Goal: Navigation & Orientation: Find specific page/section

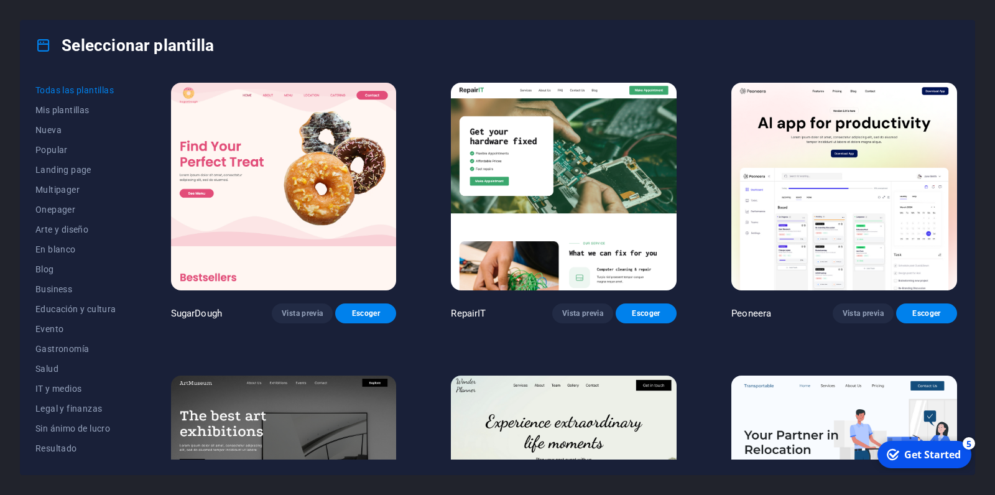
click at [45, 43] on icon at bounding box center [43, 45] width 16 height 16
click at [85, 285] on span "Business" at bounding box center [75, 289] width 81 height 10
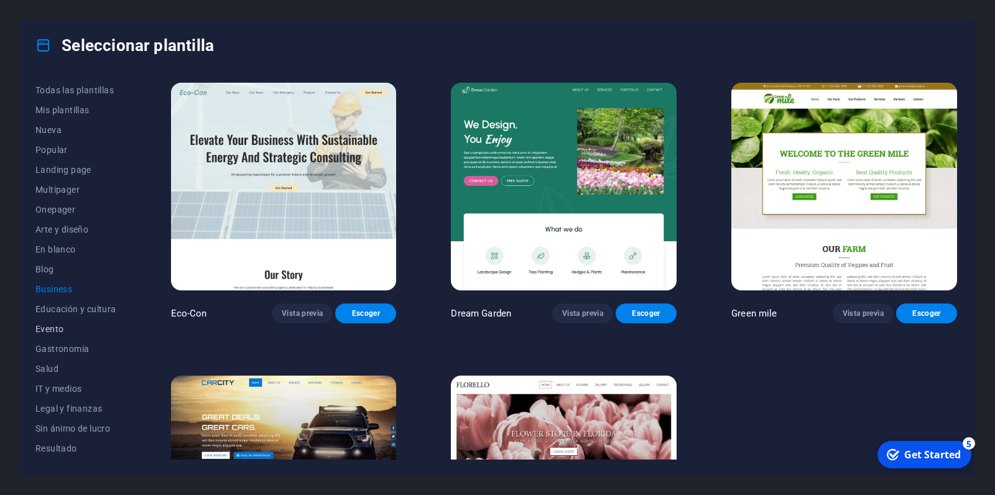
click at [65, 329] on span "Evento" at bounding box center [75, 329] width 81 height 10
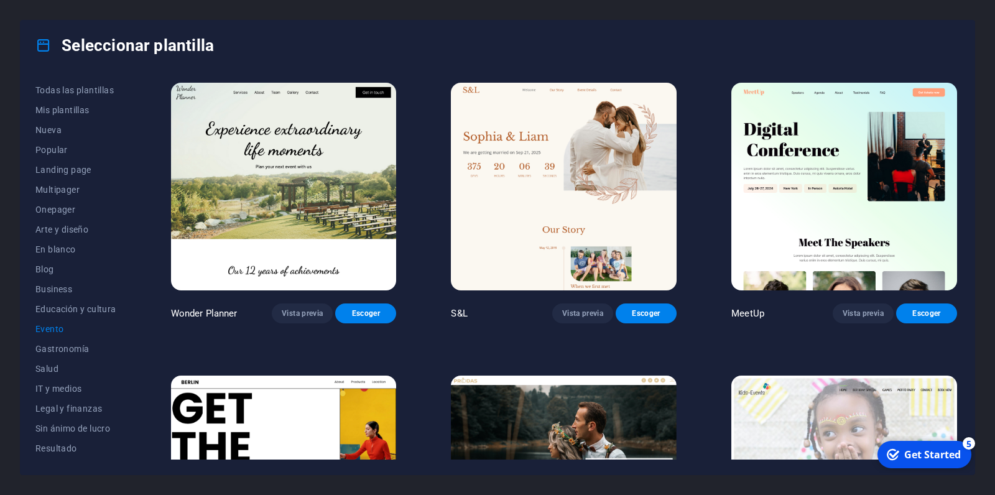
click at [884, 207] on img at bounding box center [844, 187] width 226 height 208
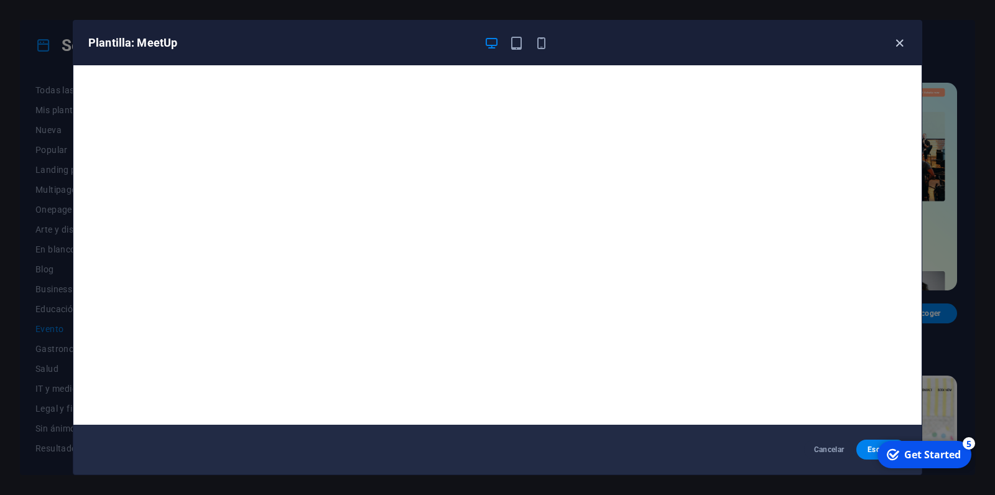
click at [895, 45] on icon "button" at bounding box center [899, 43] width 14 height 14
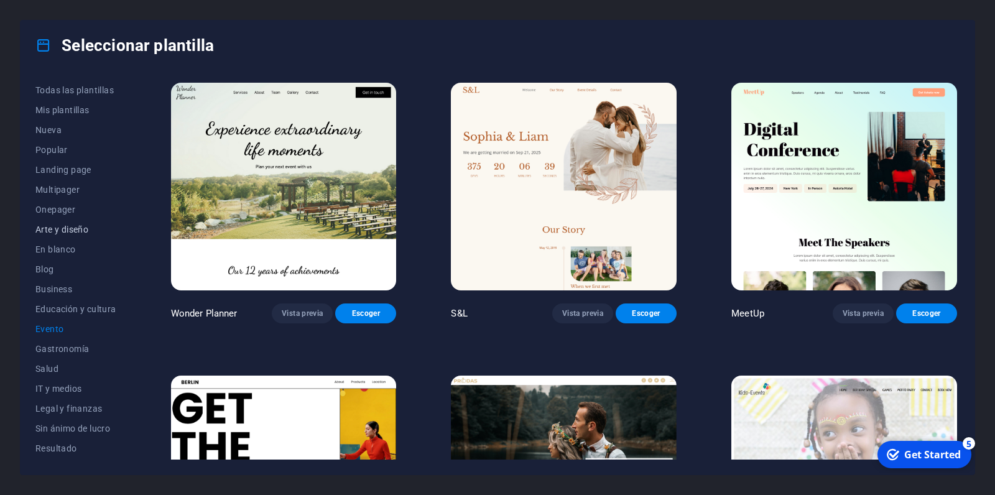
click at [64, 231] on span "Arte y diseño" at bounding box center [75, 229] width 81 height 10
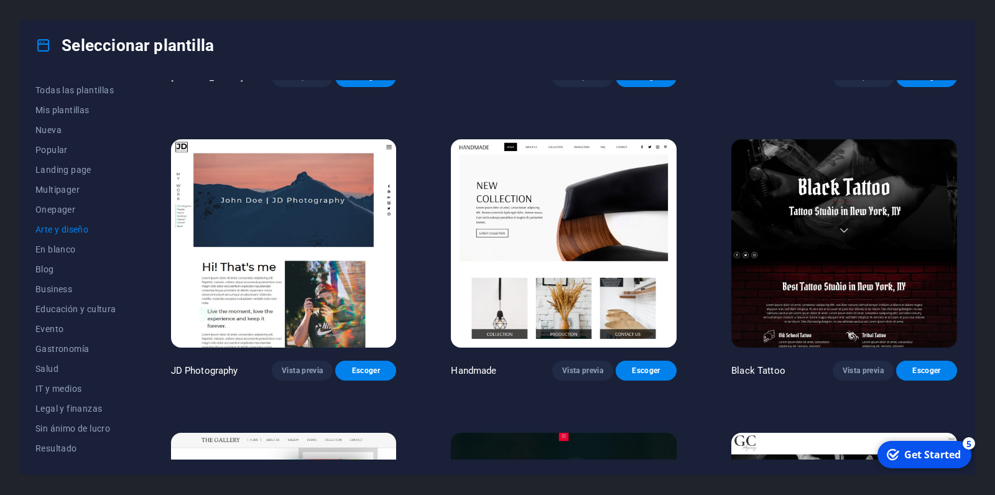
scroll to position [413, 0]
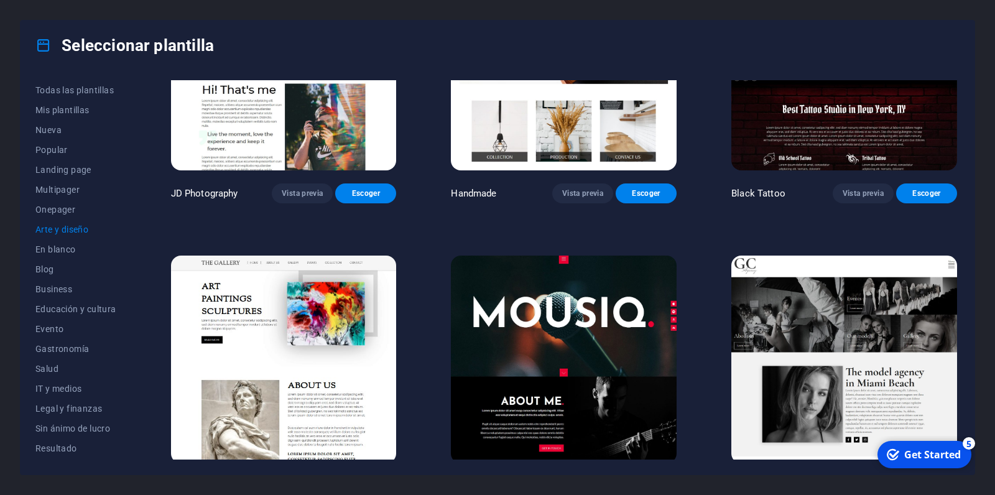
click at [543, 351] on img at bounding box center [564, 360] width 226 height 208
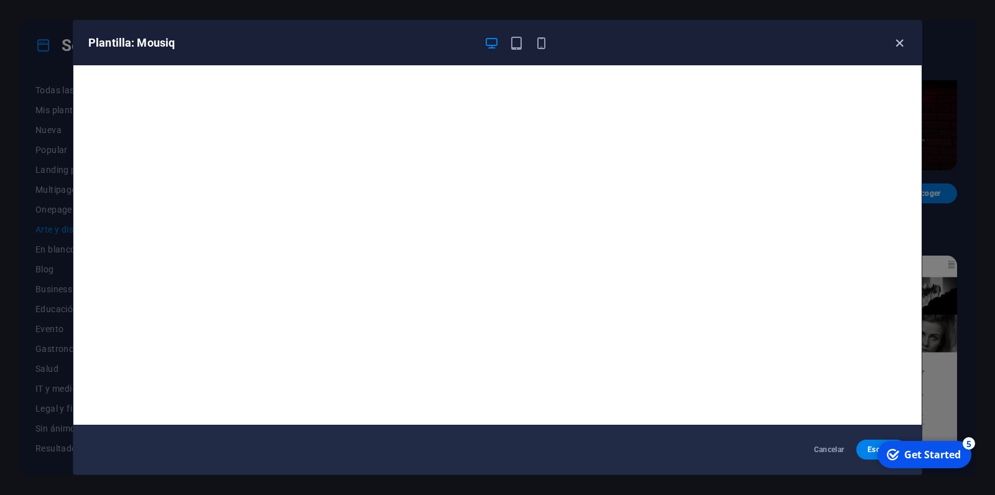
click at [895, 43] on icon "button" at bounding box center [899, 43] width 14 height 14
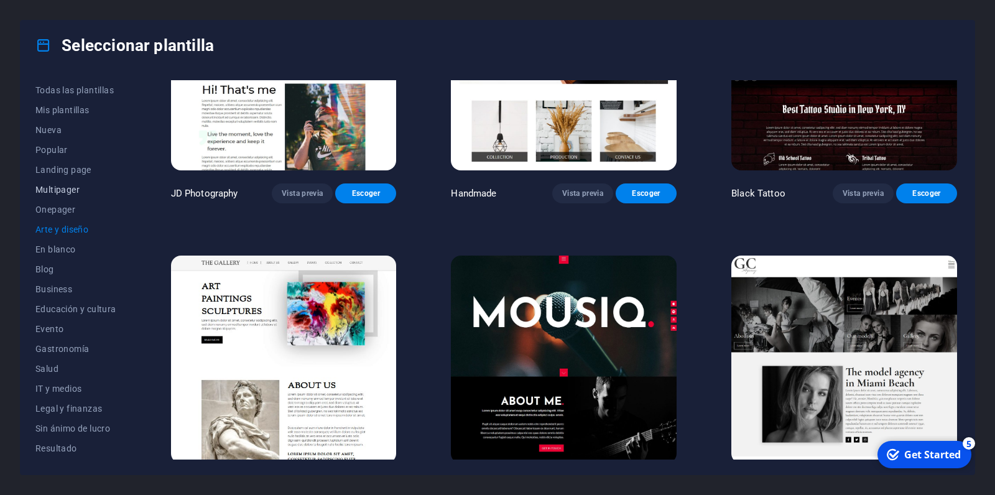
click at [73, 188] on span "Multipager" at bounding box center [75, 190] width 81 height 10
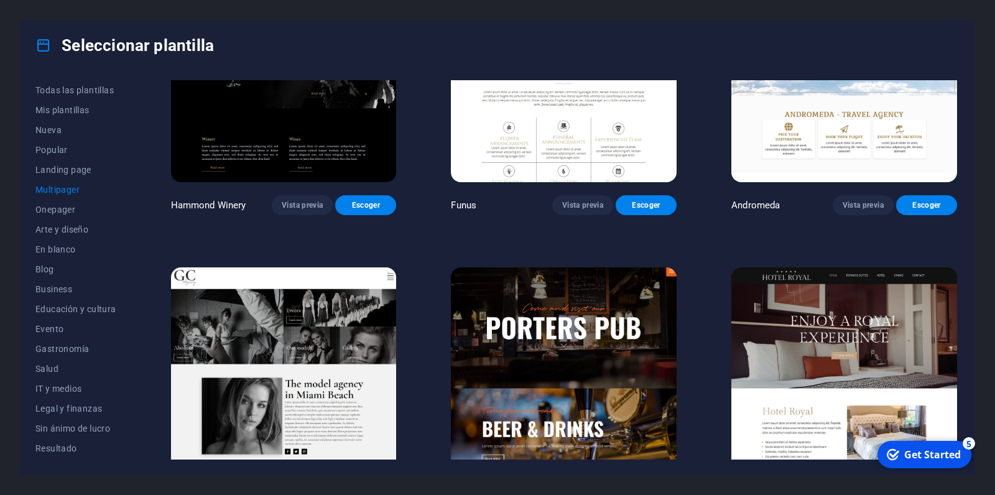
scroll to position [4668, 0]
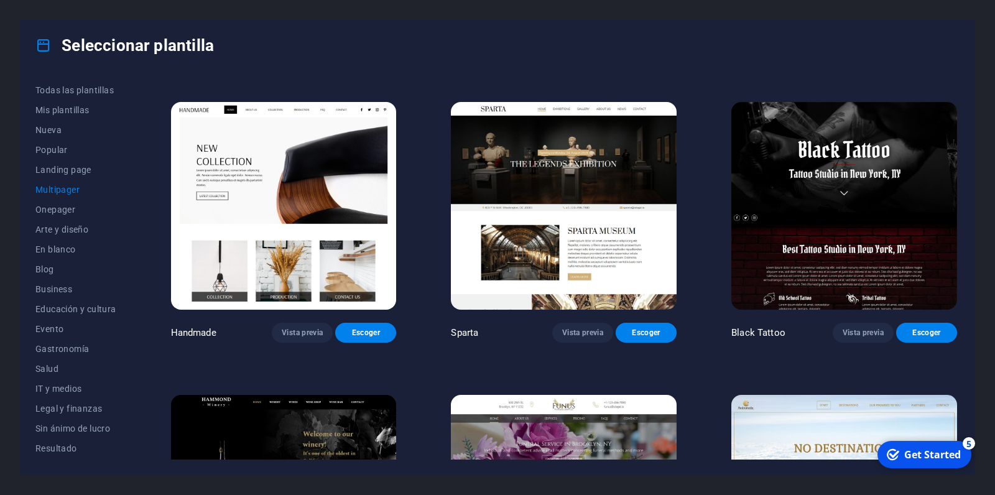
click at [342, 395] on img at bounding box center [284, 499] width 226 height 208
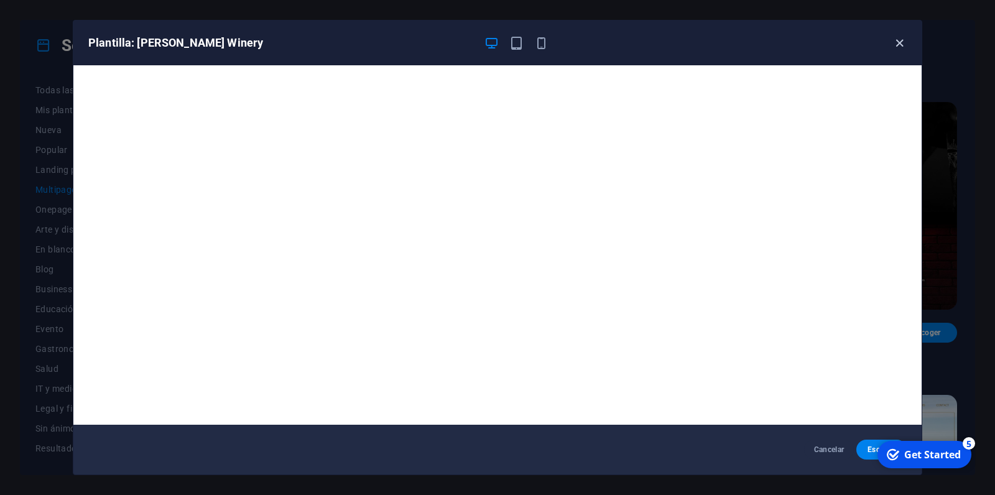
click at [895, 42] on icon "button" at bounding box center [899, 43] width 14 height 14
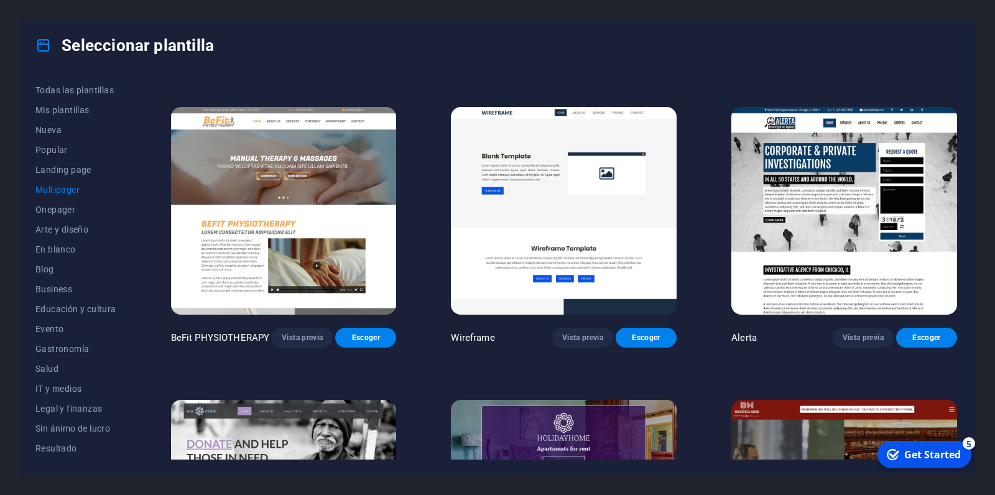
scroll to position [3841, 0]
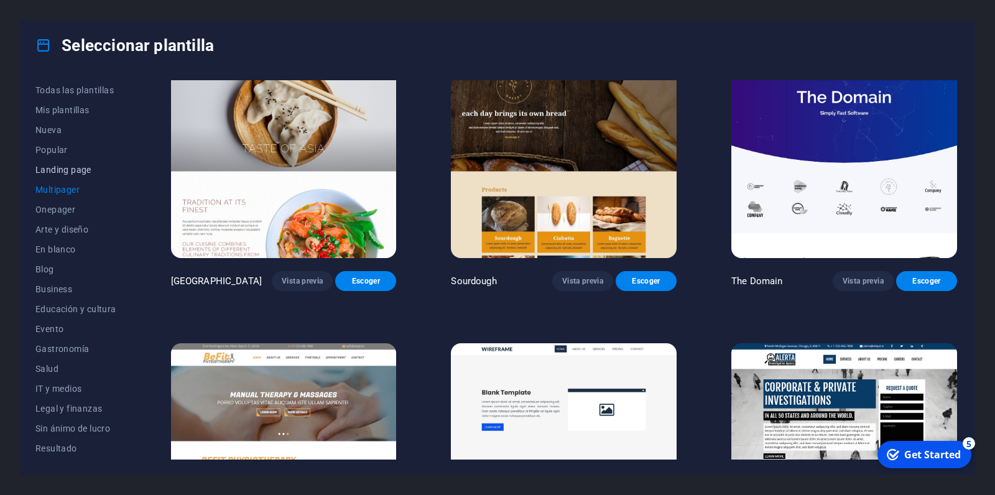
click at [72, 168] on span "Landing page" at bounding box center [75, 170] width 81 height 10
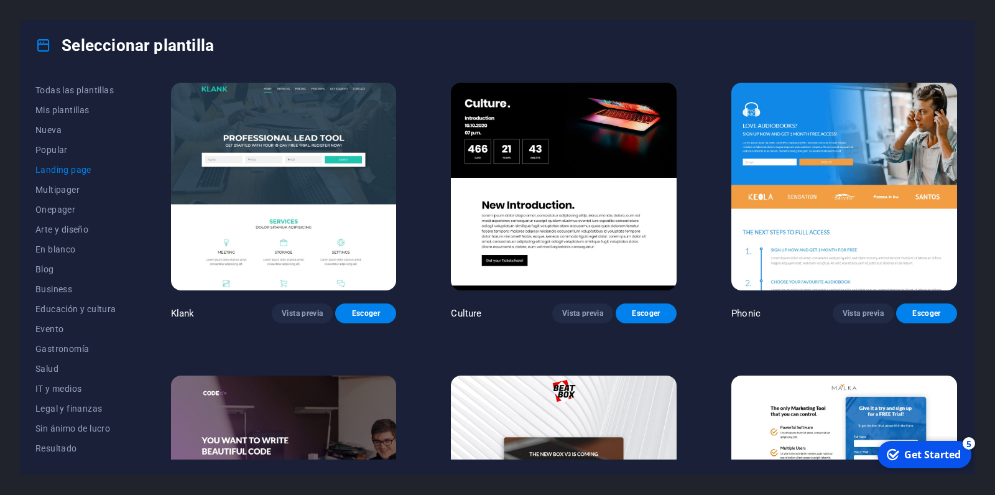
scroll to position [177, 0]
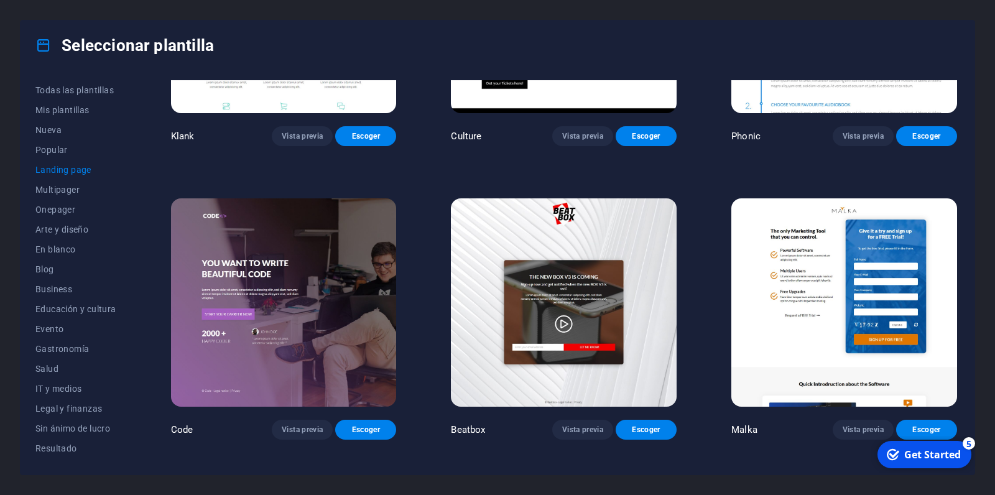
click at [254, 272] on img at bounding box center [284, 302] width 226 height 208
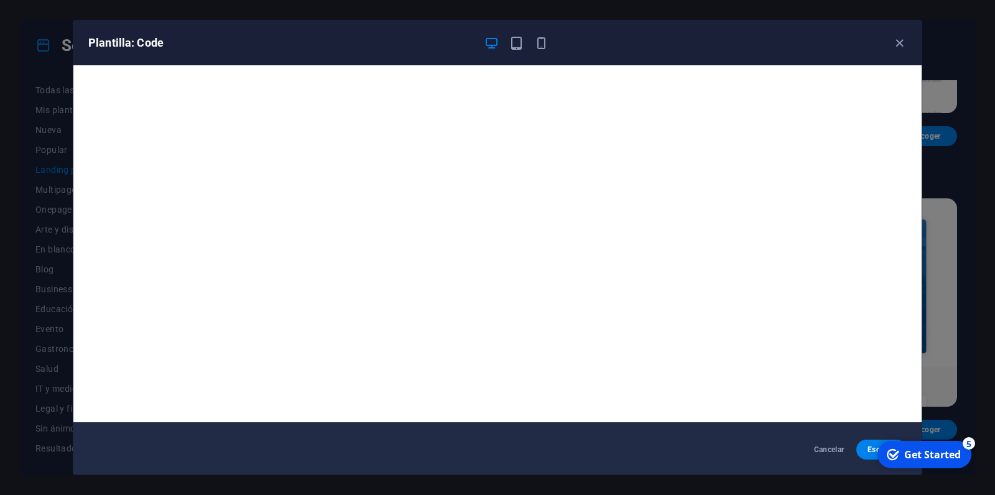
scroll to position [0, 0]
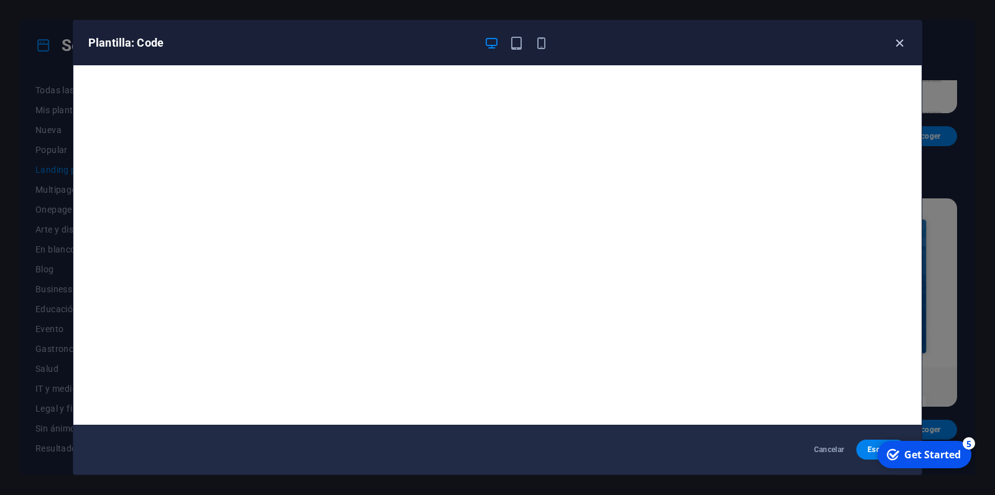
click at [898, 44] on icon "button" at bounding box center [899, 43] width 14 height 14
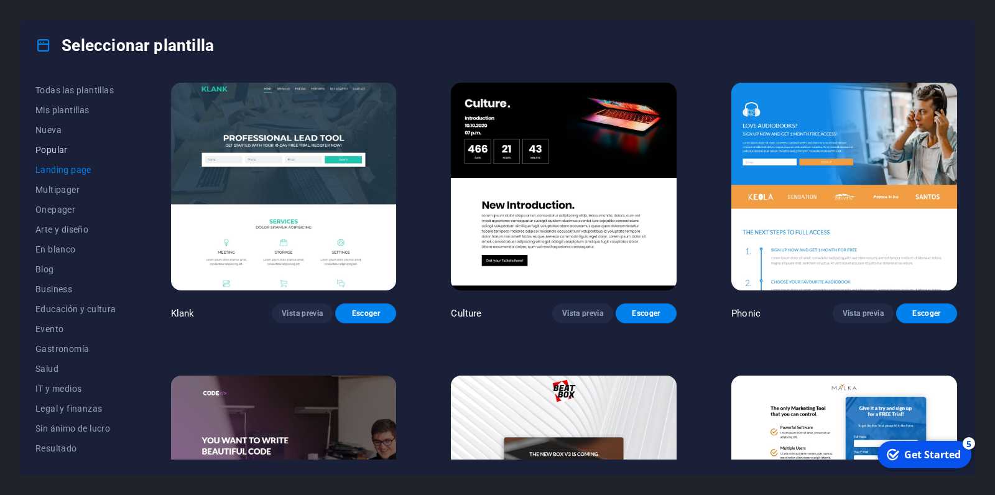
click at [62, 149] on span "Popular" at bounding box center [75, 150] width 81 height 10
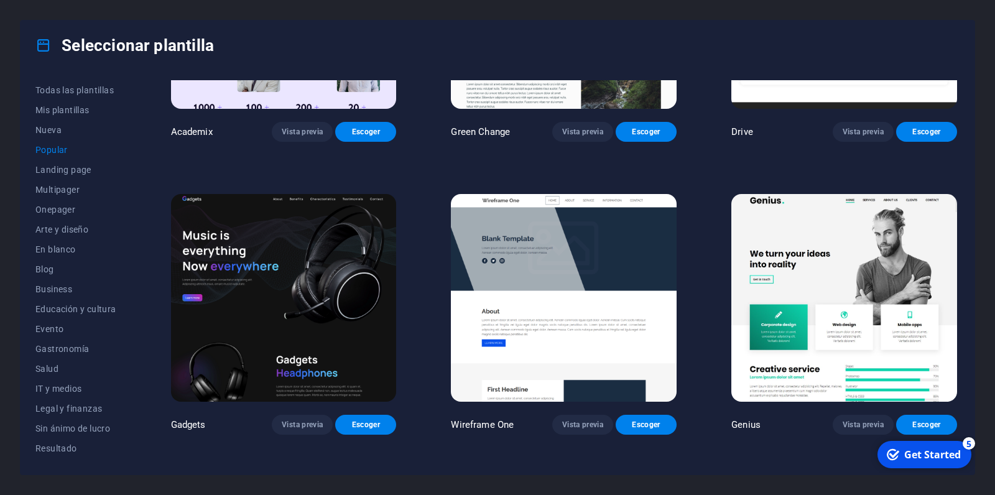
scroll to position [1004, 0]
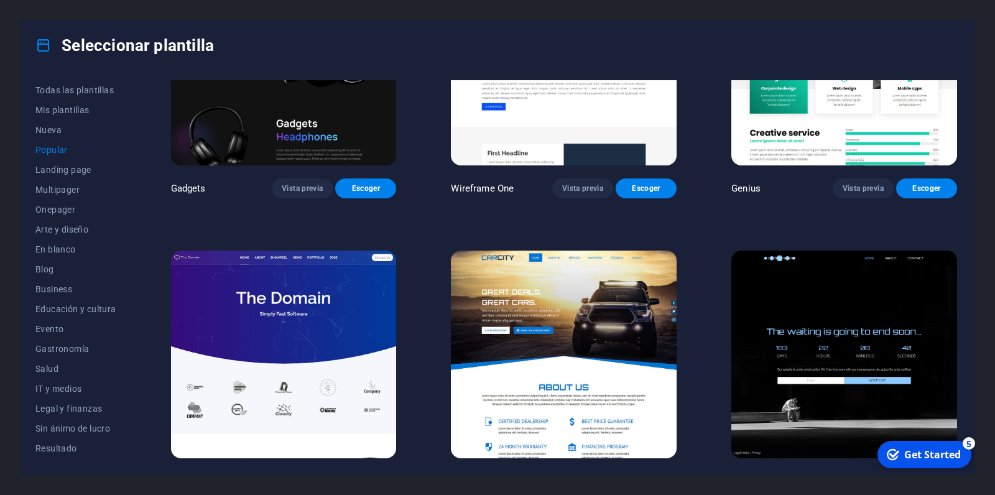
click at [530, 277] on img at bounding box center [564, 355] width 226 height 208
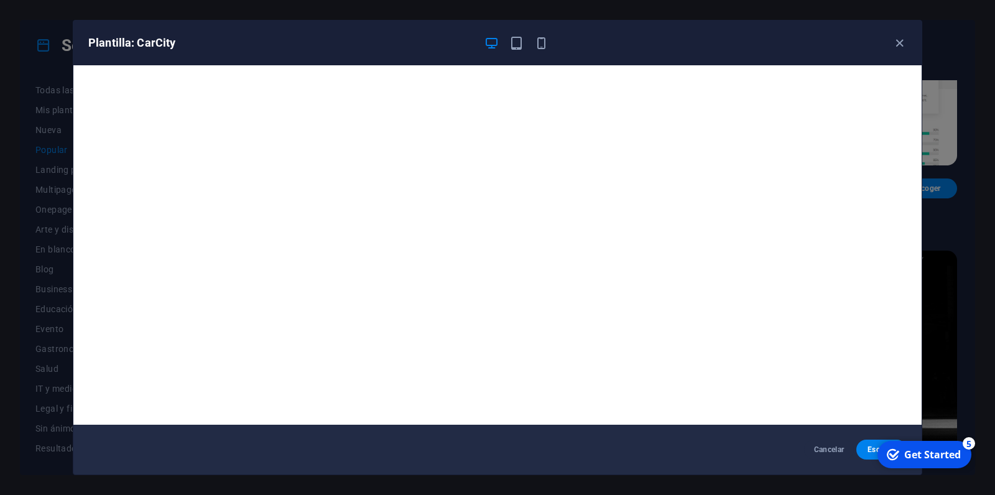
click at [913, 449] on div "Get Started" at bounding box center [932, 455] width 57 height 14
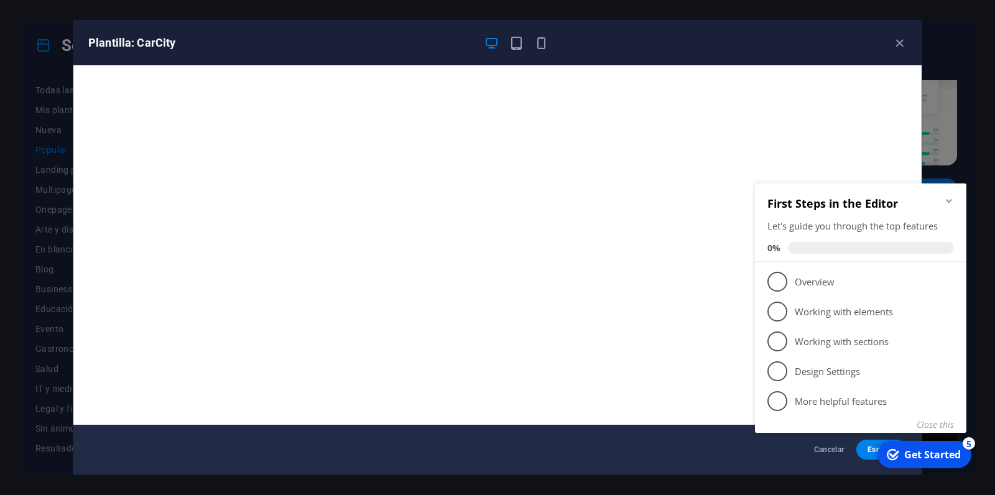
click at [949, 198] on icon "Minimize checklist" at bounding box center [949, 201] width 10 height 10
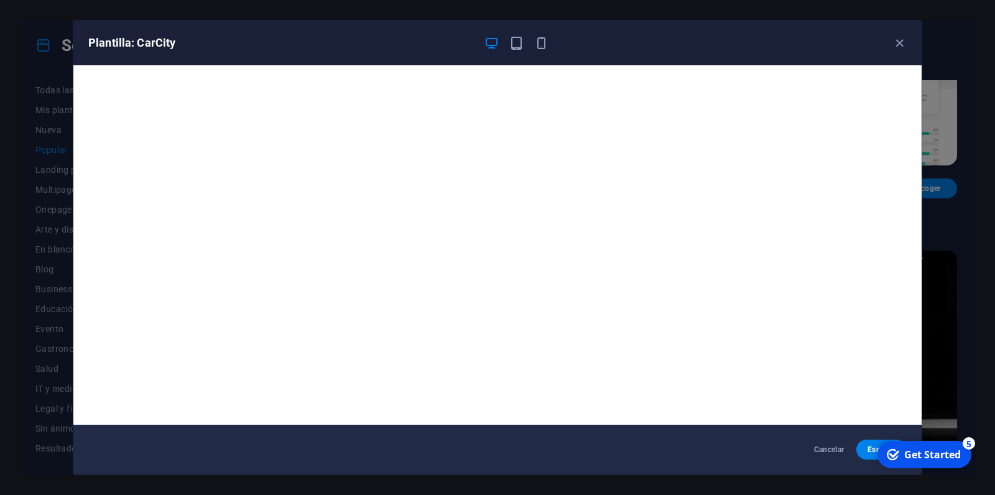
click at [970, 445] on div "5" at bounding box center [968, 443] width 12 height 12
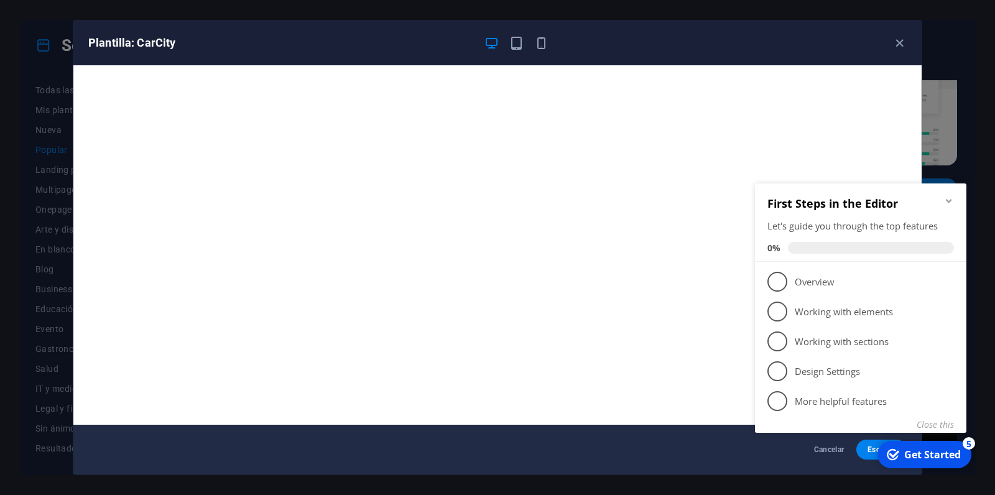
click at [970, 445] on div "5" at bounding box center [968, 443] width 12 height 12
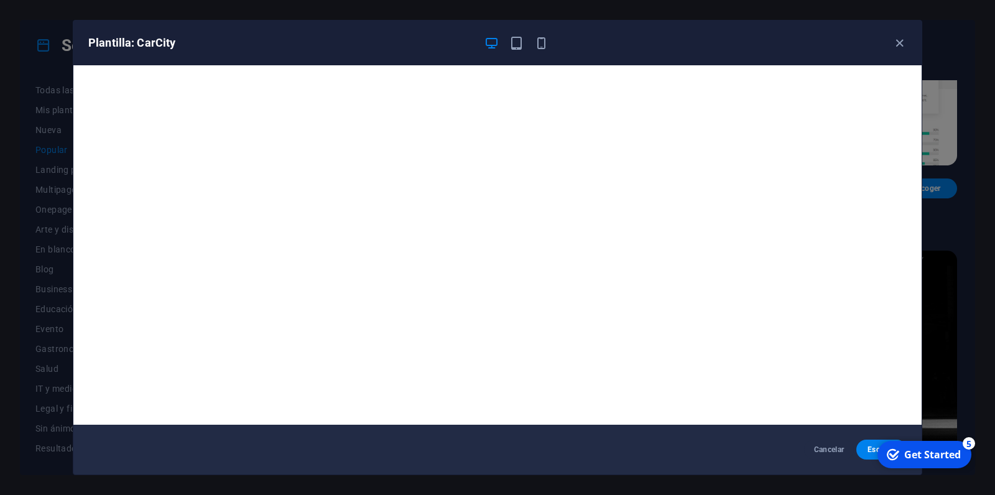
drag, startPoint x: 1064, startPoint y: 722, endPoint x: 946, endPoint y: 717, distance: 118.3
click at [870, 452] on html "checkmark Get Started 5 First Steps in the Editor Let's guide you through the t…" at bounding box center [923, 454] width 106 height 37
drag, startPoint x: 471, startPoint y: 27, endPoint x: 400, endPoint y: 17, distance: 71.5
click at [400, 20] on div "Plantilla: CarCity Cancelar Escoger" at bounding box center [497, 247] width 849 height 455
click at [897, 45] on icon "button" at bounding box center [899, 43] width 14 height 14
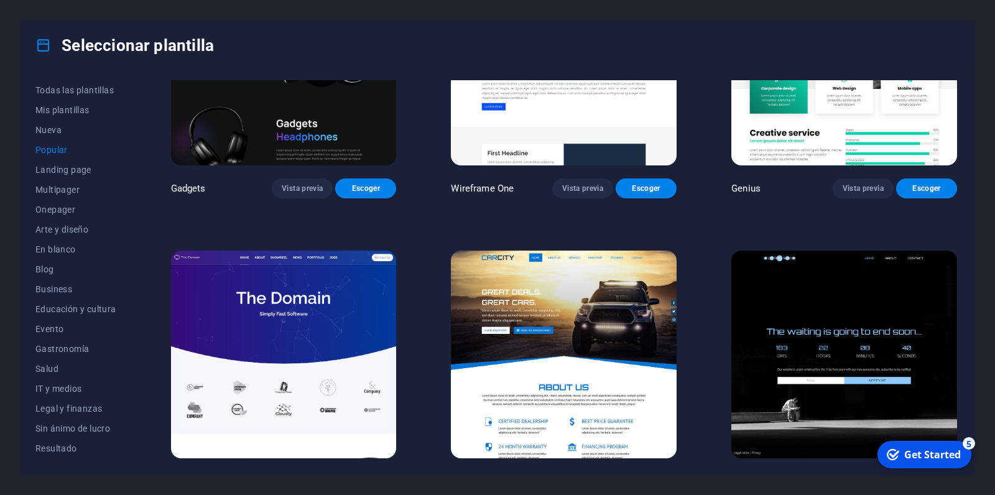
scroll to position [1297, 0]
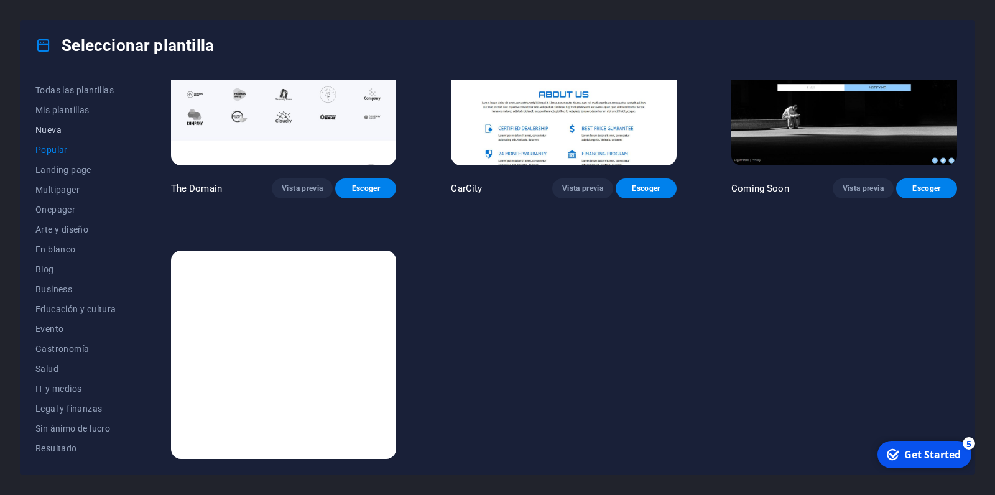
click at [52, 127] on span "Nueva" at bounding box center [75, 130] width 81 height 10
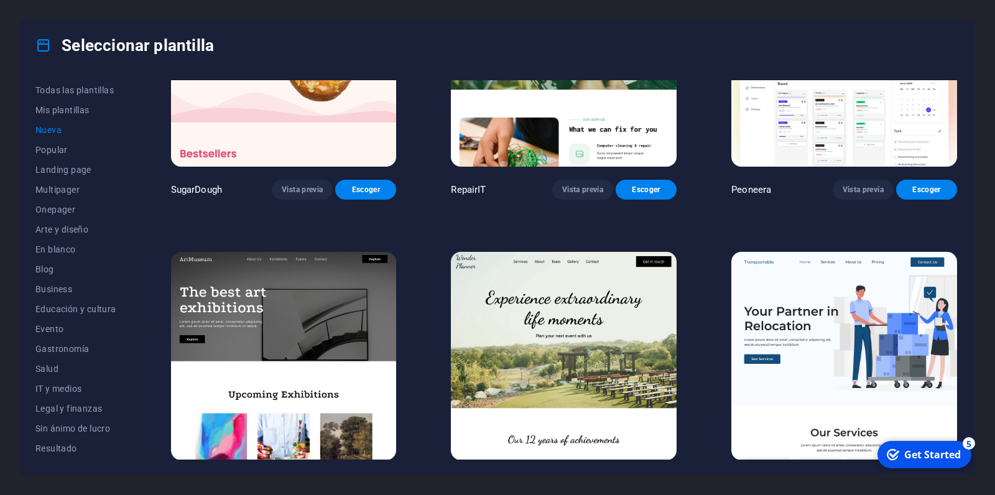
scroll to position [0, 0]
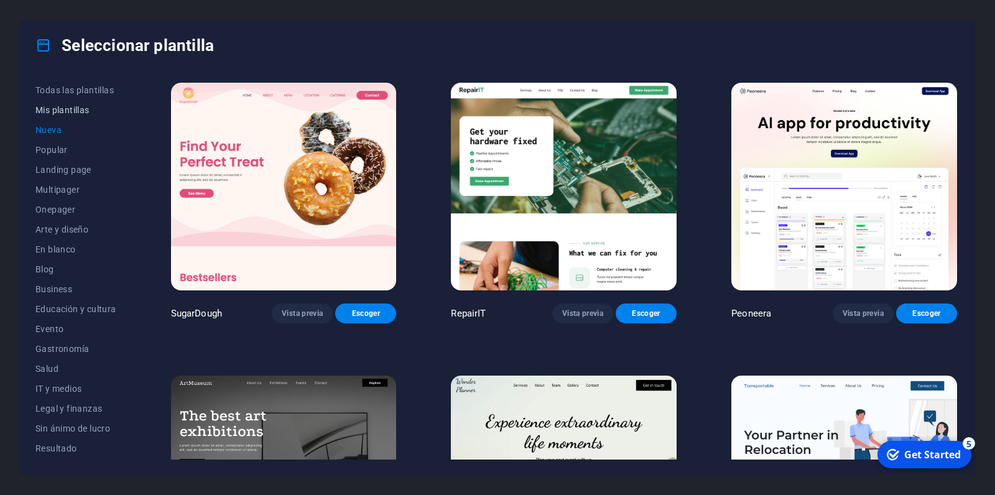
click at [53, 114] on span "Mis plantillas" at bounding box center [75, 110] width 81 height 10
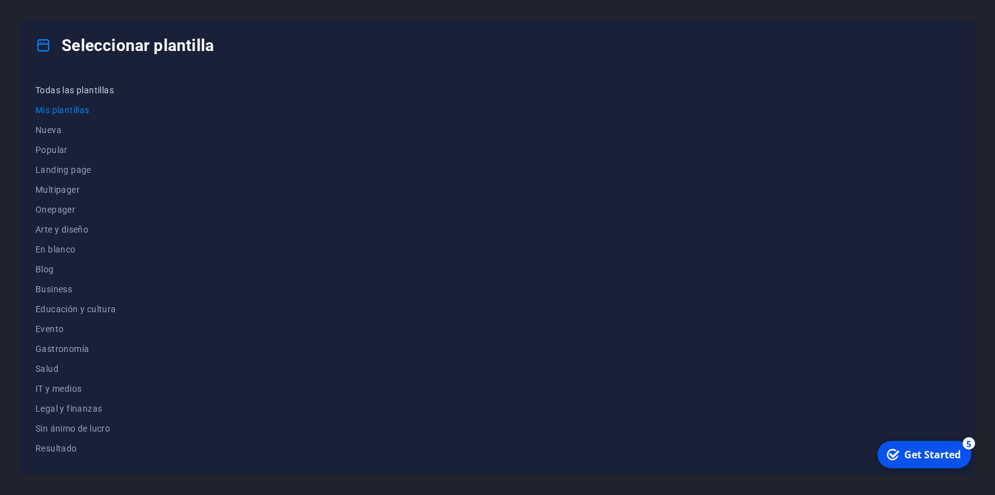
click at [65, 91] on span "Todas las plantillas" at bounding box center [75, 90] width 81 height 10
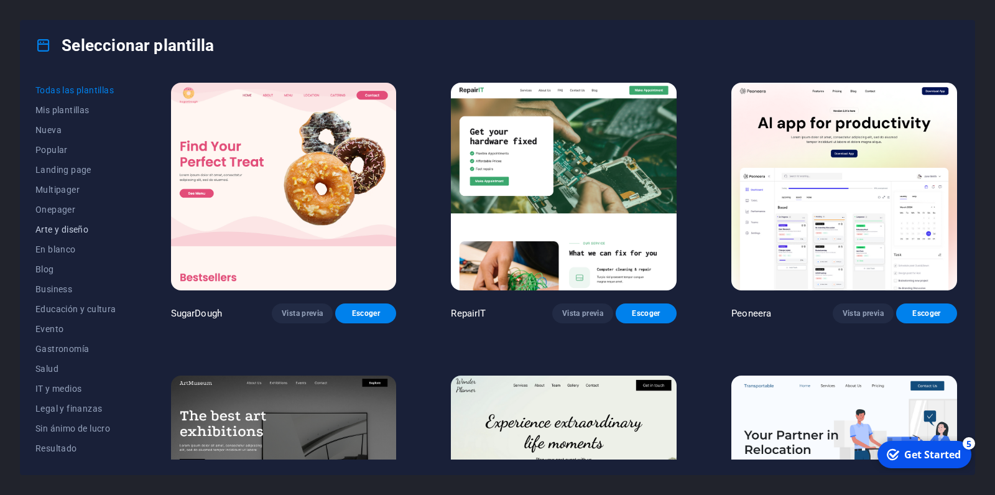
click at [58, 224] on span "Arte y diseño" at bounding box center [75, 229] width 81 height 10
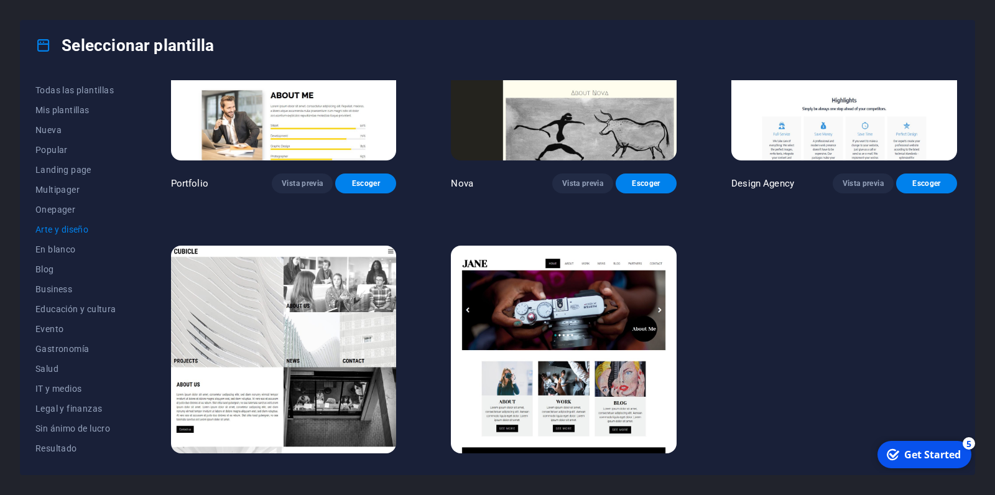
scroll to position [1010, 0]
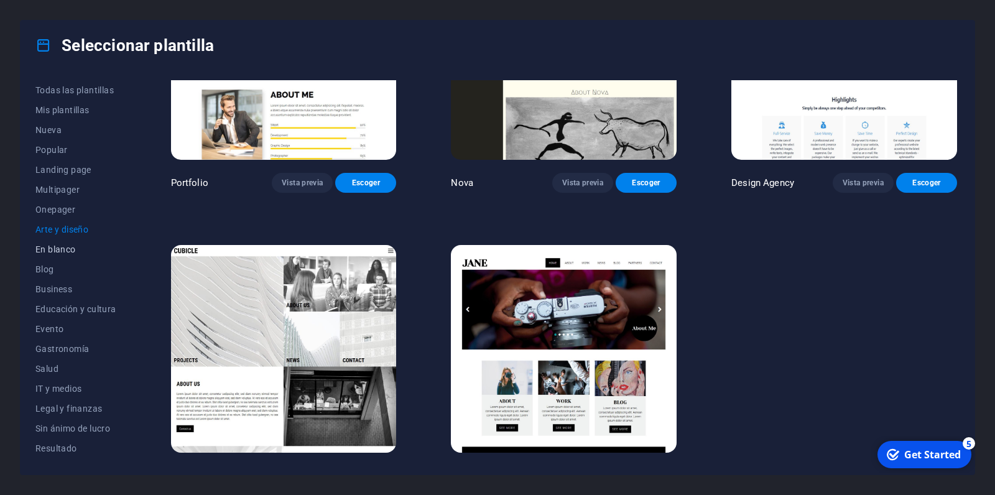
click at [48, 253] on span "En blanco" at bounding box center [75, 249] width 81 height 10
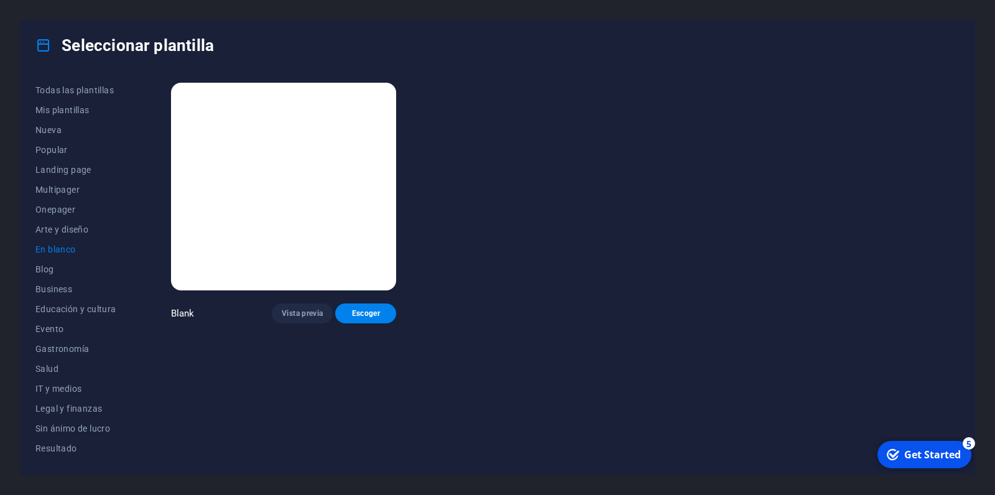
scroll to position [0, 0]
click at [48, 269] on span "Blog" at bounding box center [75, 269] width 81 height 10
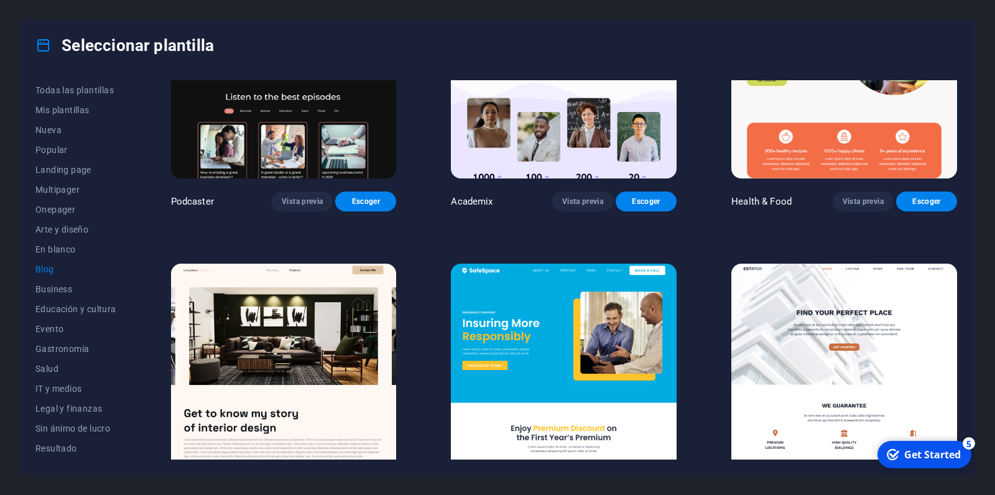
scroll to position [472, 0]
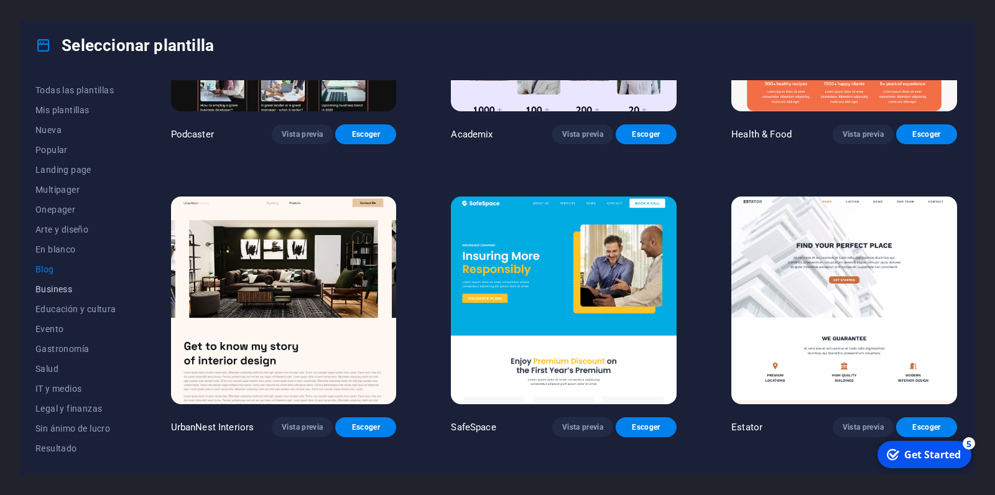
click at [80, 290] on span "Business" at bounding box center [75, 289] width 81 height 10
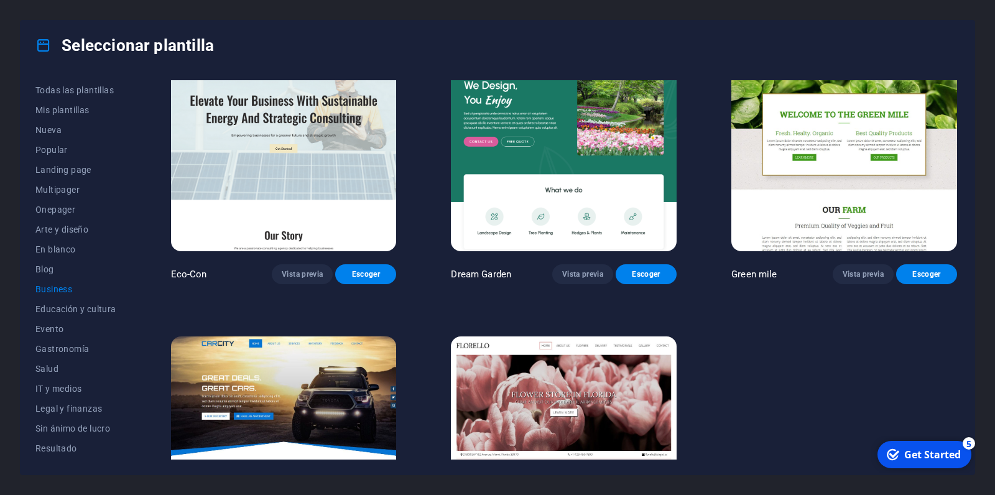
scroll to position [0, 0]
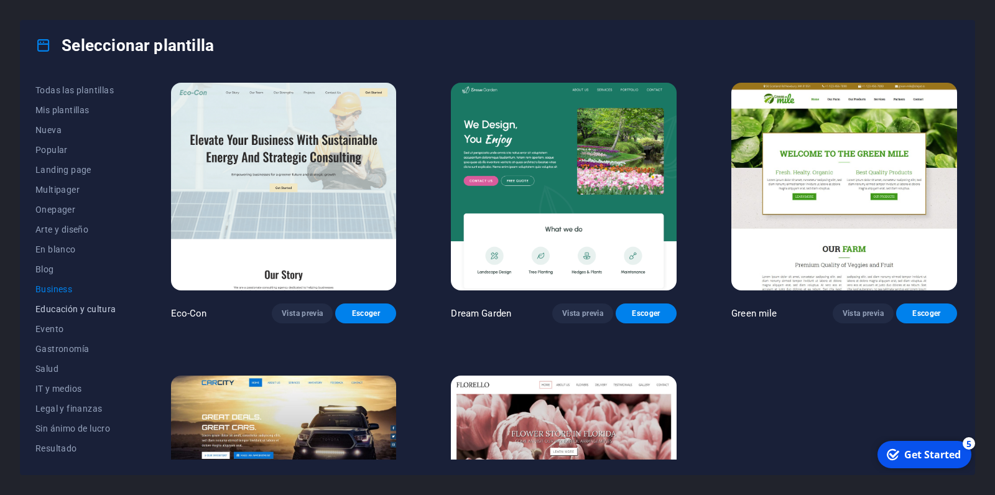
click at [80, 311] on span "Educación y cultura" at bounding box center [75, 309] width 81 height 10
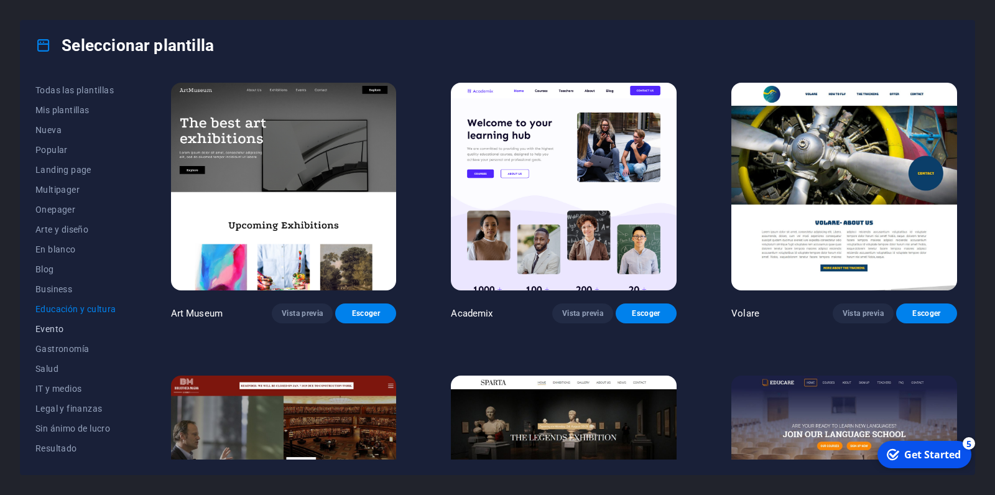
click at [63, 334] on button "Evento" at bounding box center [75, 329] width 81 height 20
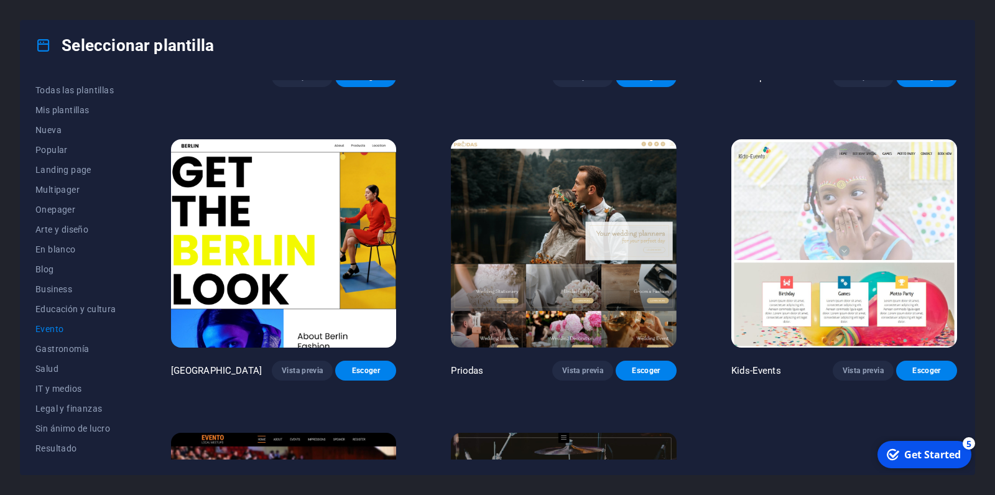
scroll to position [434, 0]
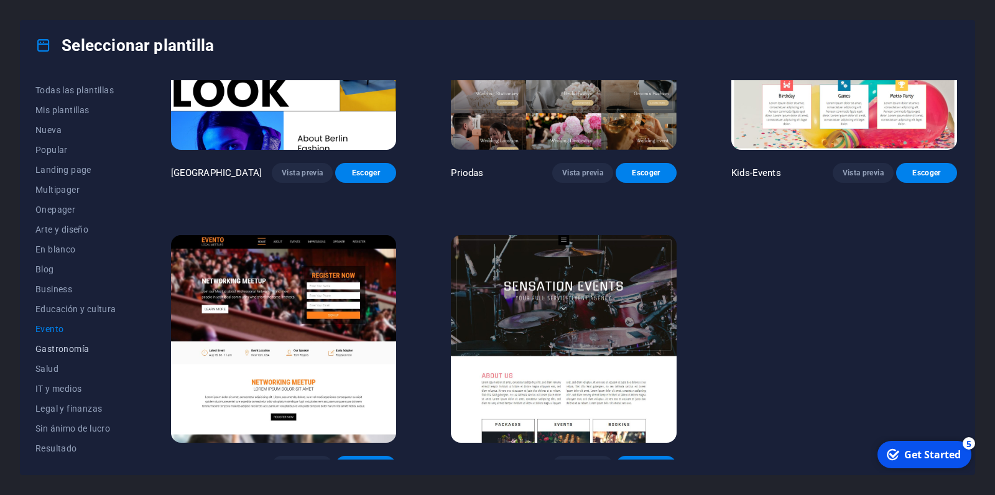
click at [67, 350] on span "Gastronomía" at bounding box center [75, 349] width 81 height 10
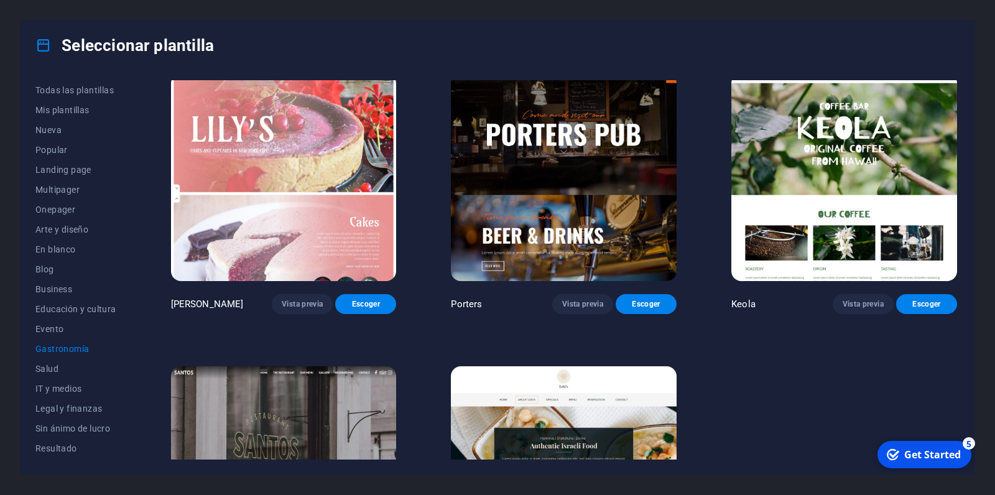
scroll to position [1297, 0]
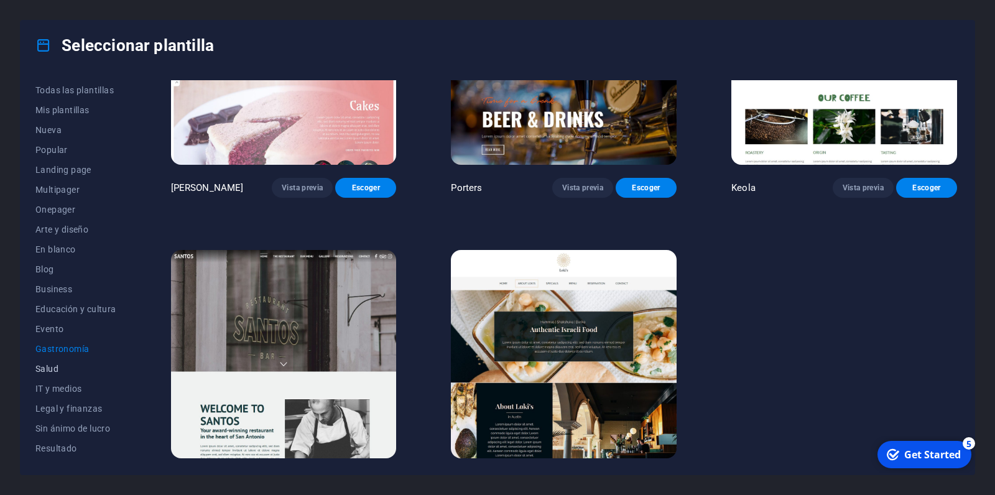
click at [55, 364] on span "Salud" at bounding box center [75, 369] width 81 height 10
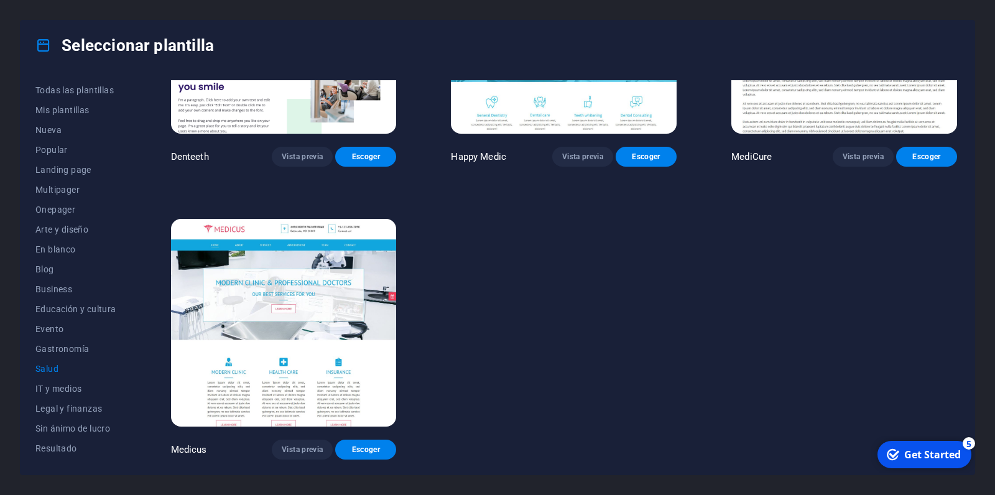
scroll to position [433, 0]
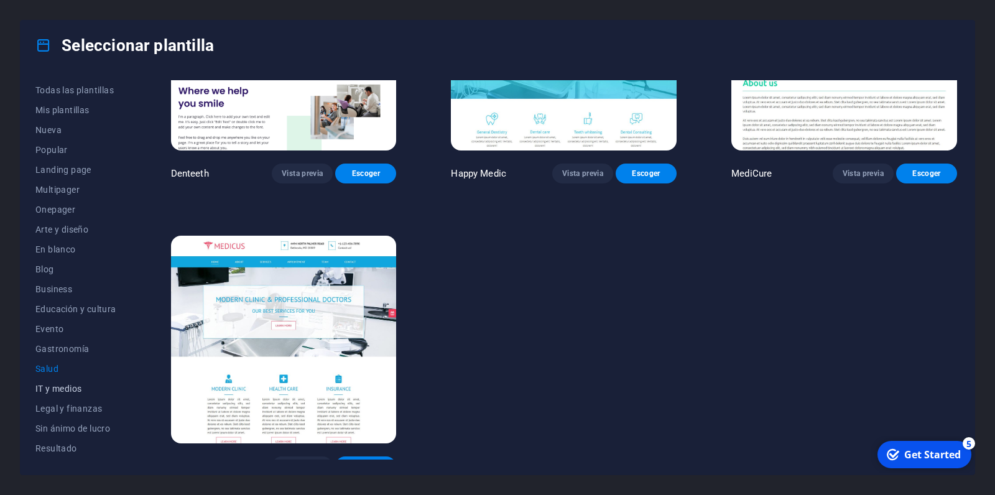
click at [63, 382] on button "IT y medios" at bounding box center [75, 389] width 81 height 20
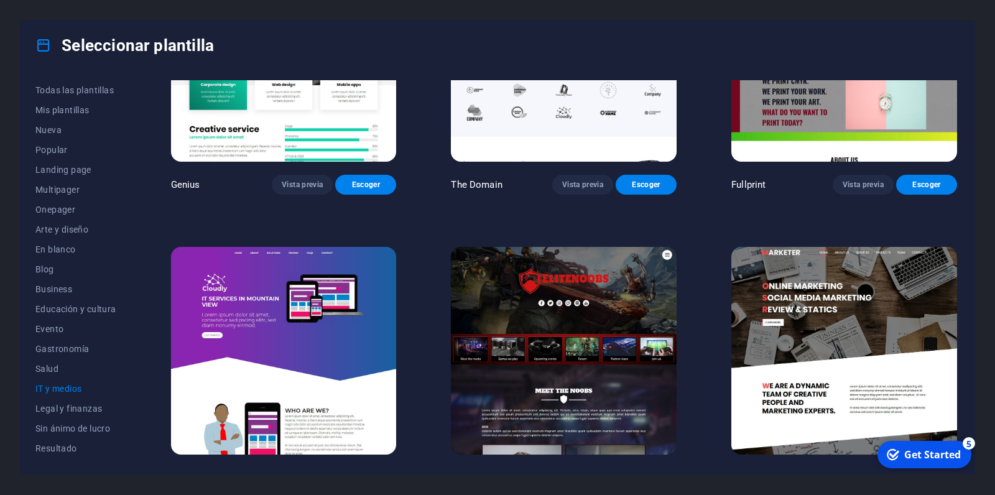
scroll to position [722, 0]
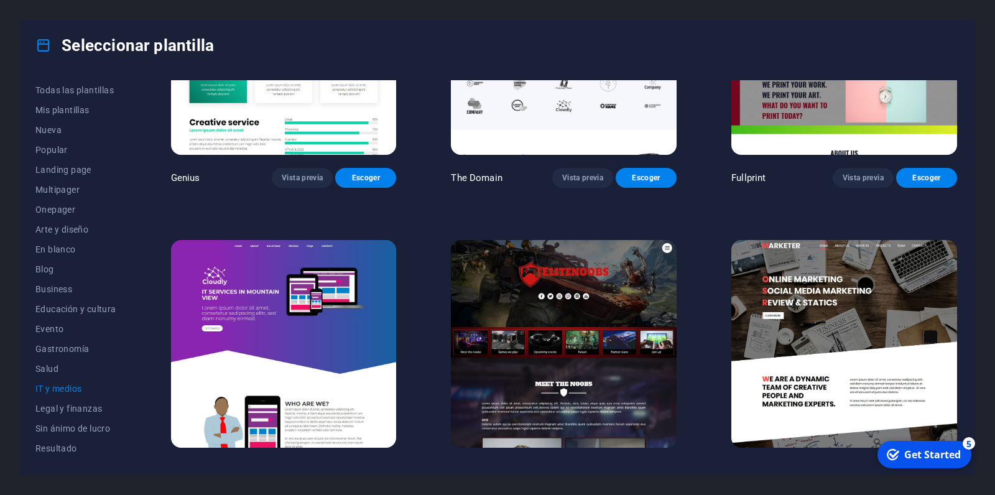
click at [853, 284] on img at bounding box center [844, 344] width 226 height 208
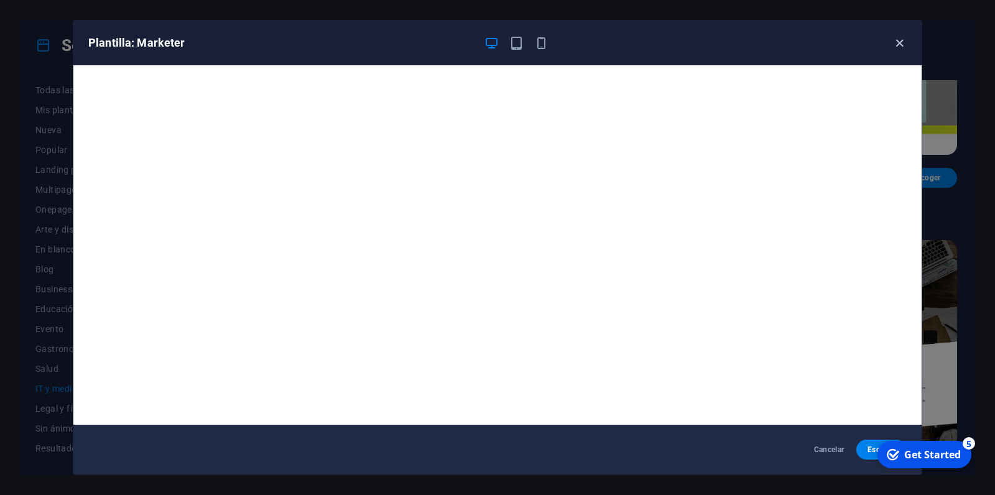
click at [899, 47] on icon "button" at bounding box center [899, 43] width 14 height 14
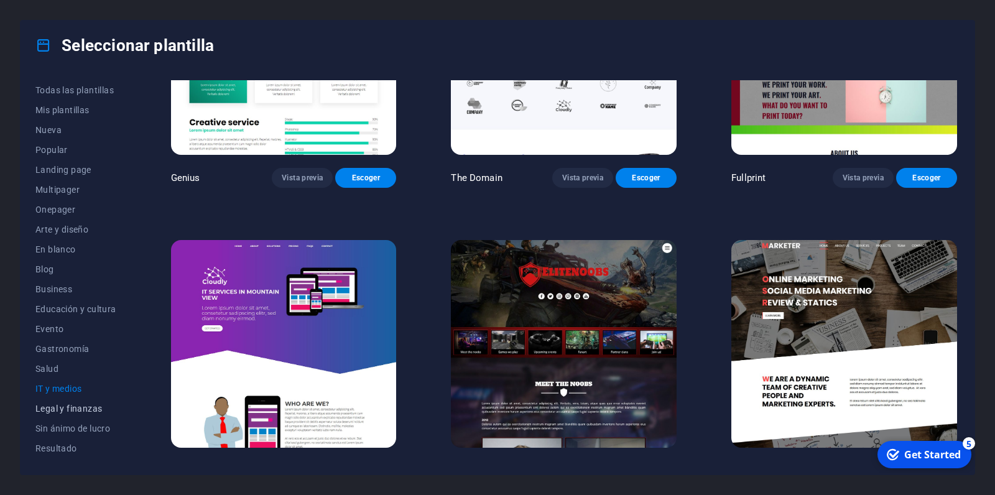
click at [62, 405] on span "Legal y finanzas" at bounding box center [75, 408] width 81 height 10
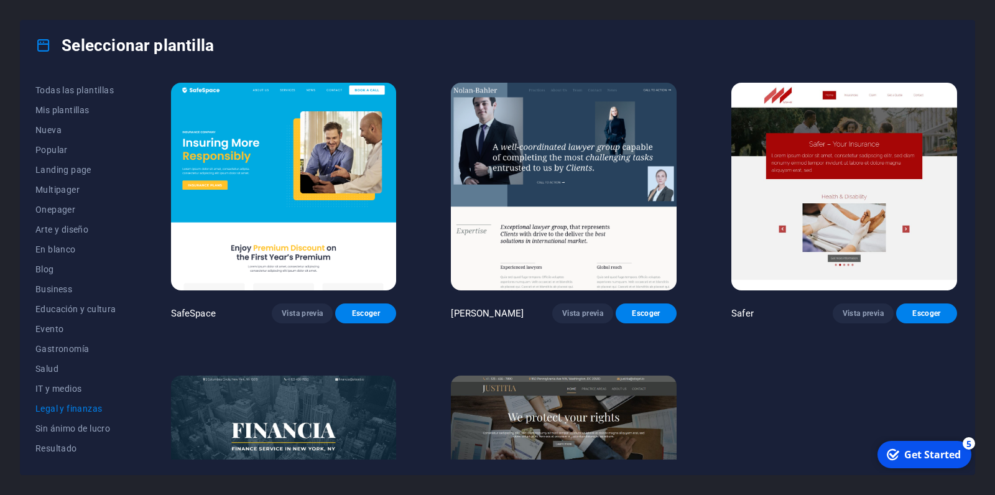
scroll to position [146, 0]
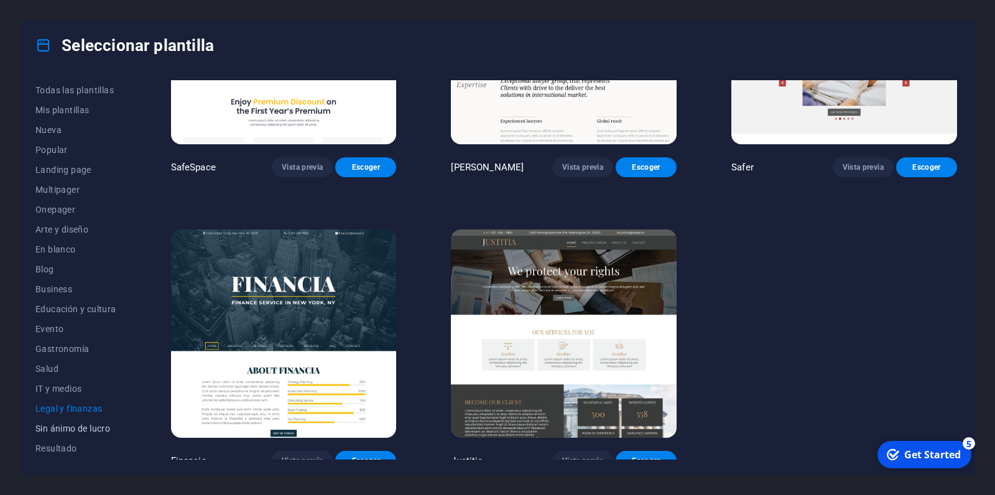
click at [74, 428] on span "Sin ánimo de lucro" at bounding box center [75, 428] width 81 height 10
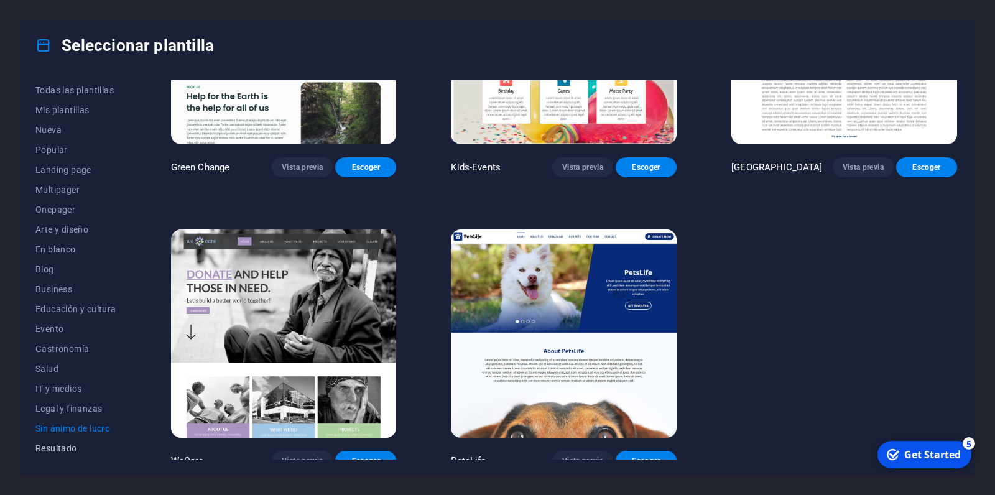
click at [63, 447] on span "Resultado" at bounding box center [75, 448] width 81 height 10
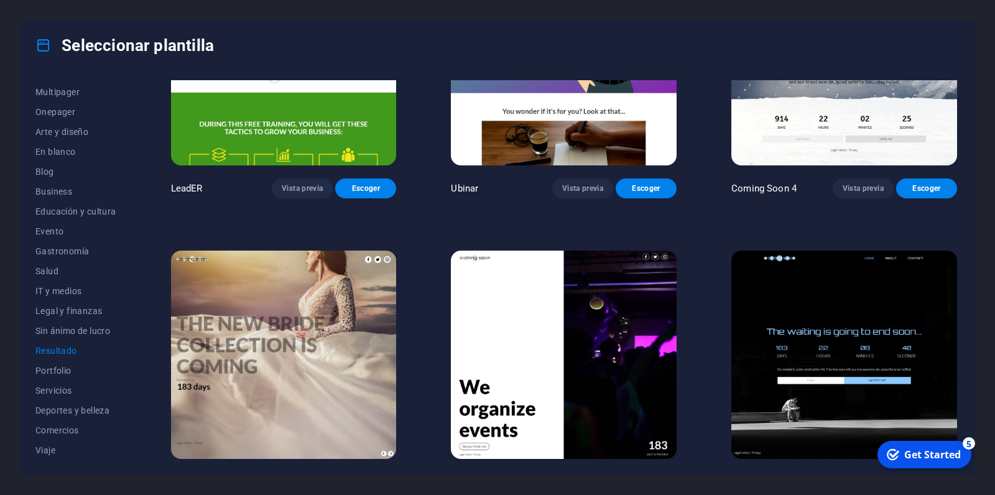
scroll to position [118, 0]
click at [67, 352] on span "Portfolio" at bounding box center [75, 350] width 81 height 10
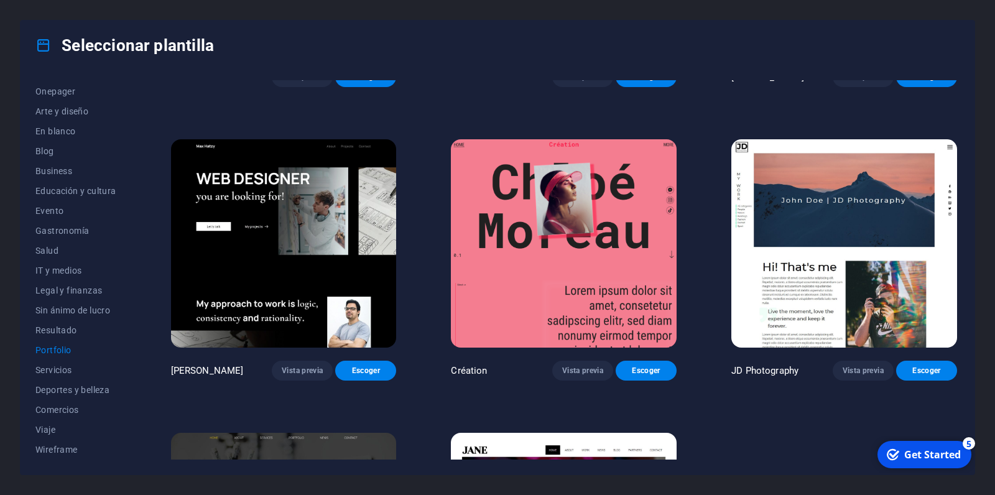
scroll to position [434, 0]
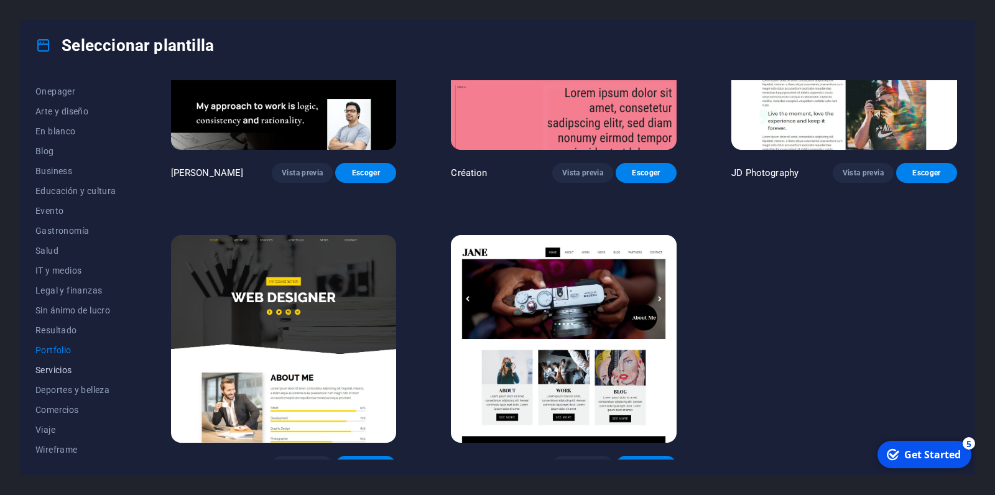
click at [53, 372] on span "Servicios" at bounding box center [75, 370] width 81 height 10
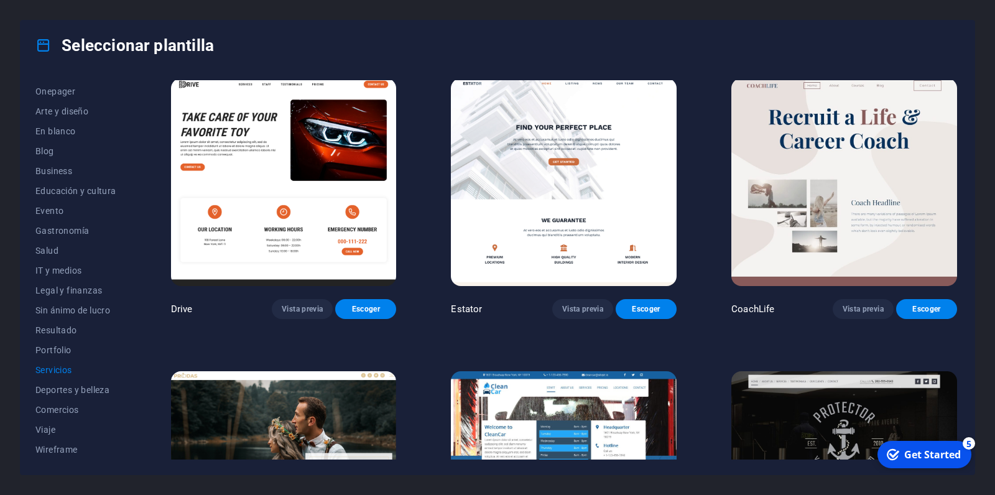
scroll to position [827, 0]
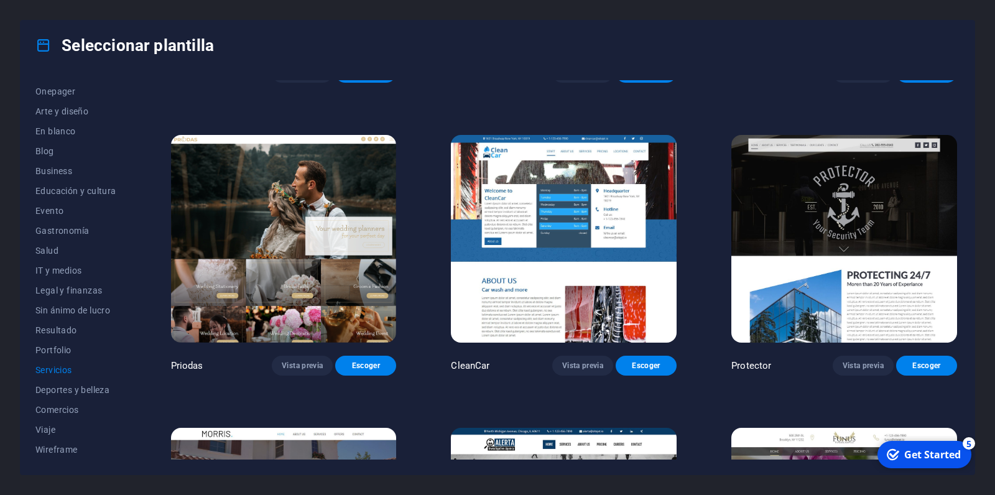
click at [528, 269] on img at bounding box center [564, 239] width 226 height 208
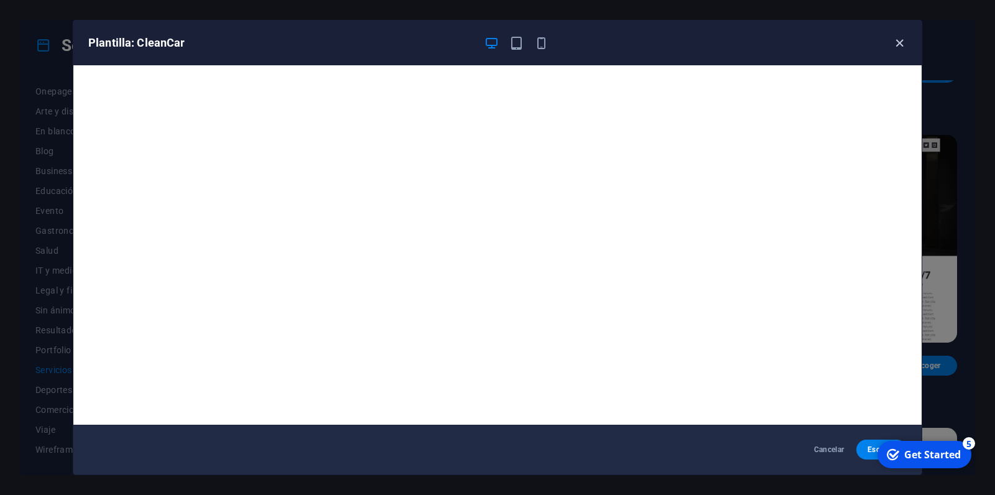
click at [898, 41] on icon "button" at bounding box center [899, 43] width 14 height 14
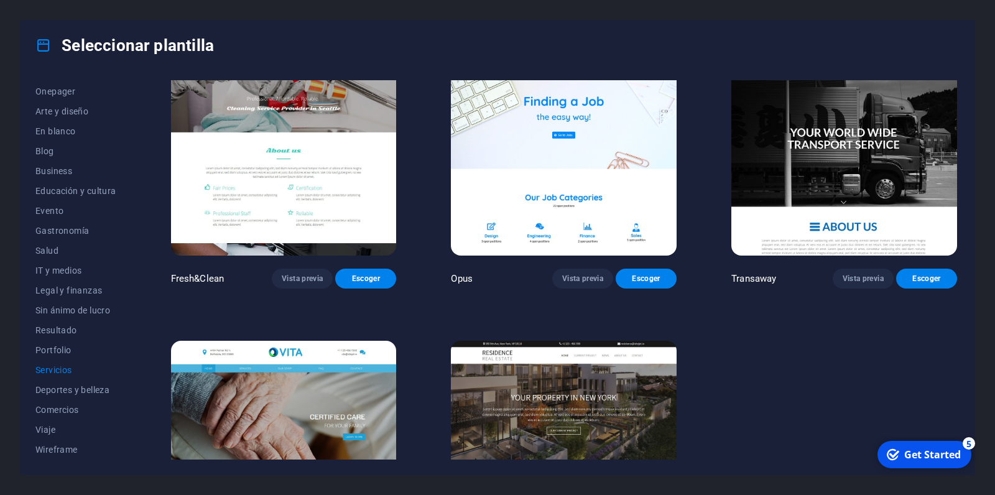
scroll to position [1585, 0]
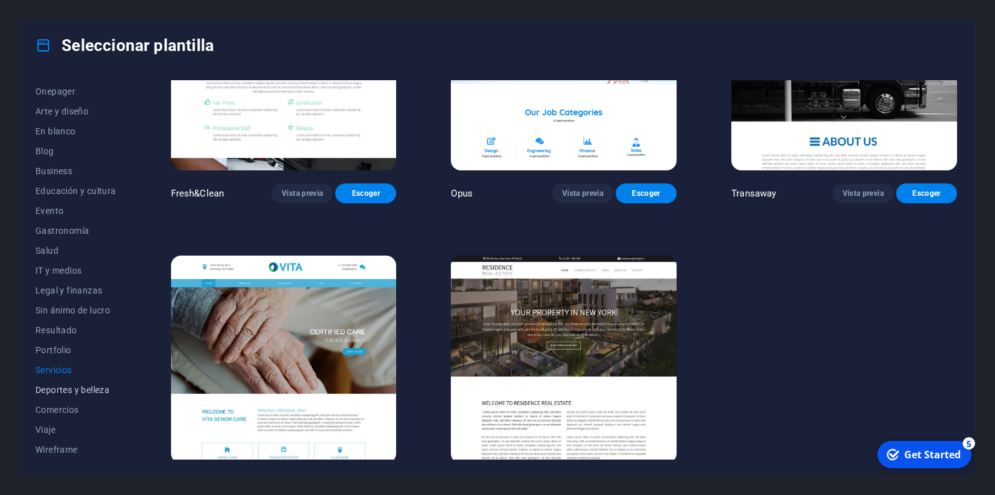
click at [84, 390] on span "Deportes y belleza" at bounding box center [75, 390] width 81 height 10
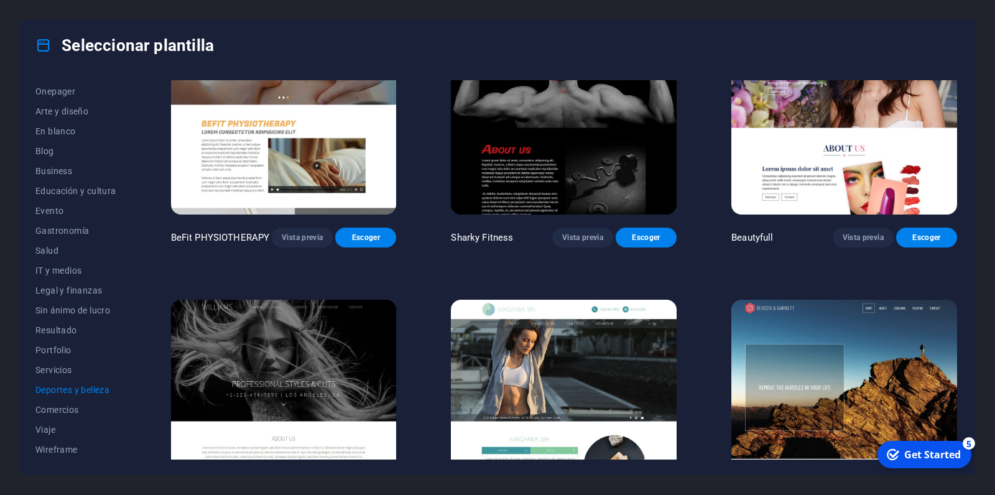
scroll to position [1014, 0]
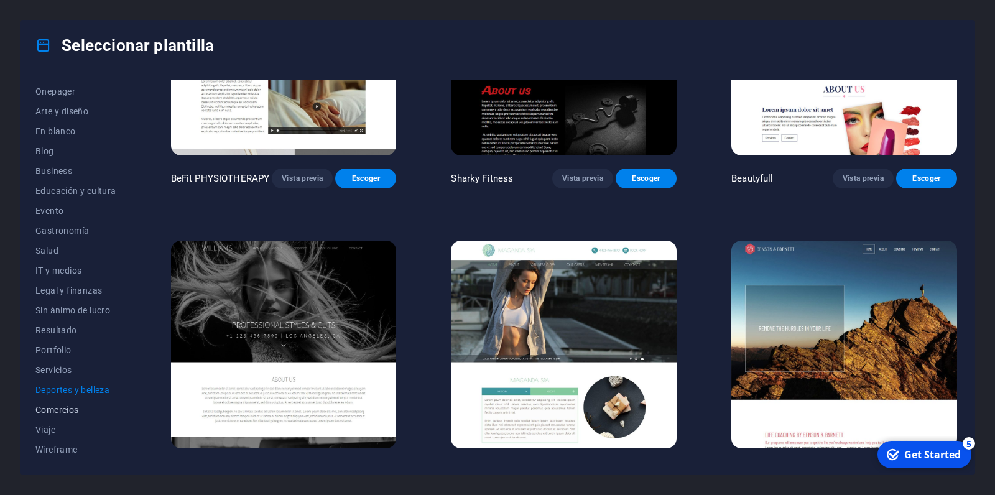
click at [43, 406] on span "Comercios" at bounding box center [75, 410] width 81 height 10
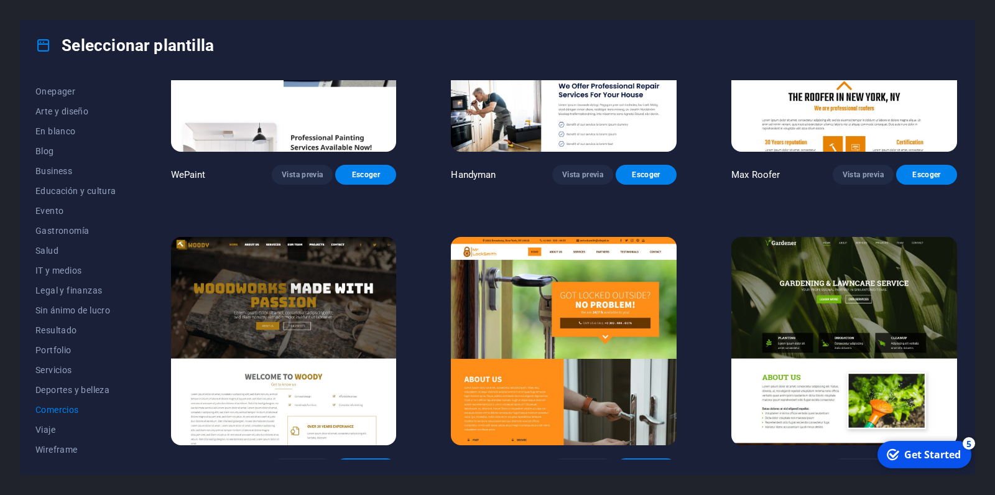
scroll to position [0, 0]
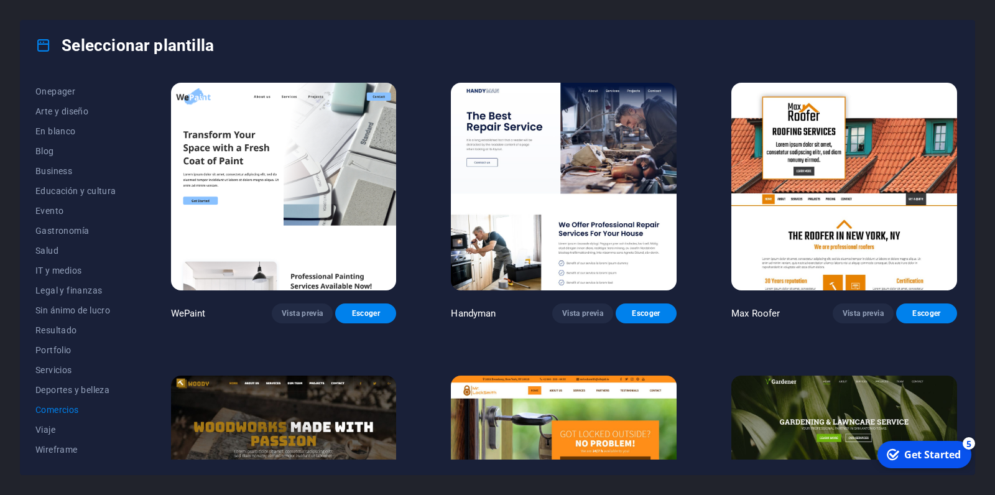
click at [579, 210] on img at bounding box center [564, 187] width 226 height 208
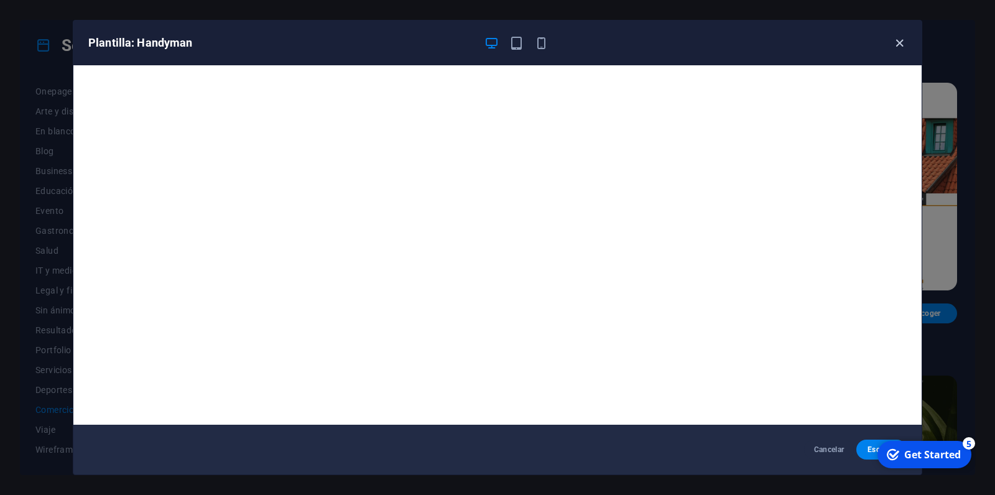
click at [894, 44] on icon "button" at bounding box center [899, 43] width 14 height 14
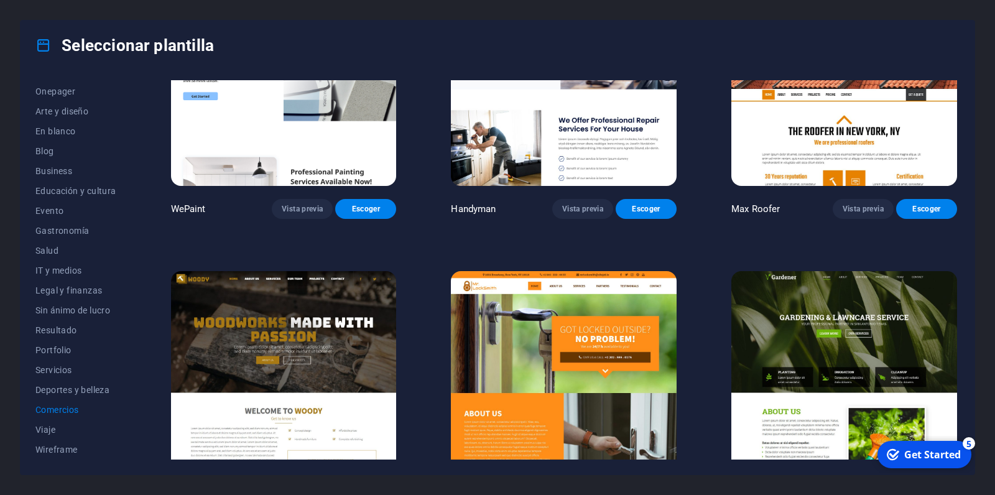
scroll to position [177, 0]
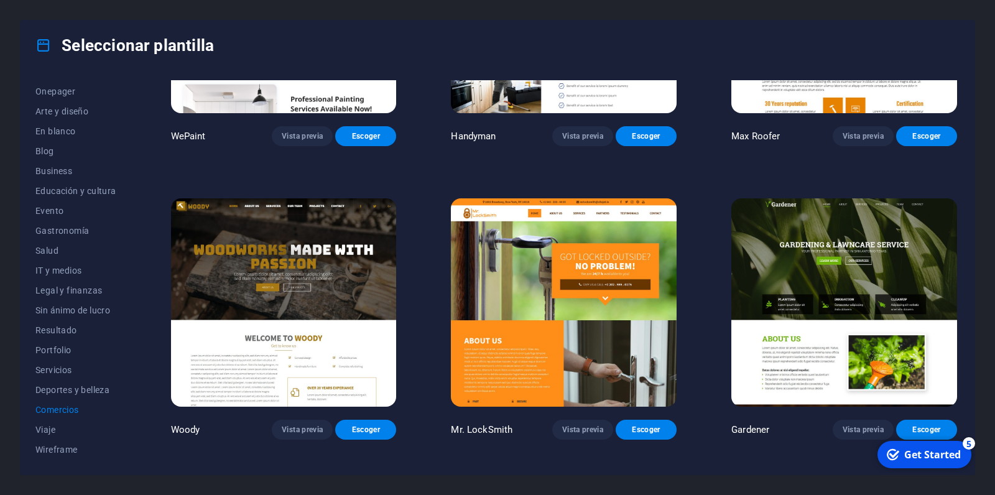
click at [530, 293] on img at bounding box center [564, 302] width 226 height 208
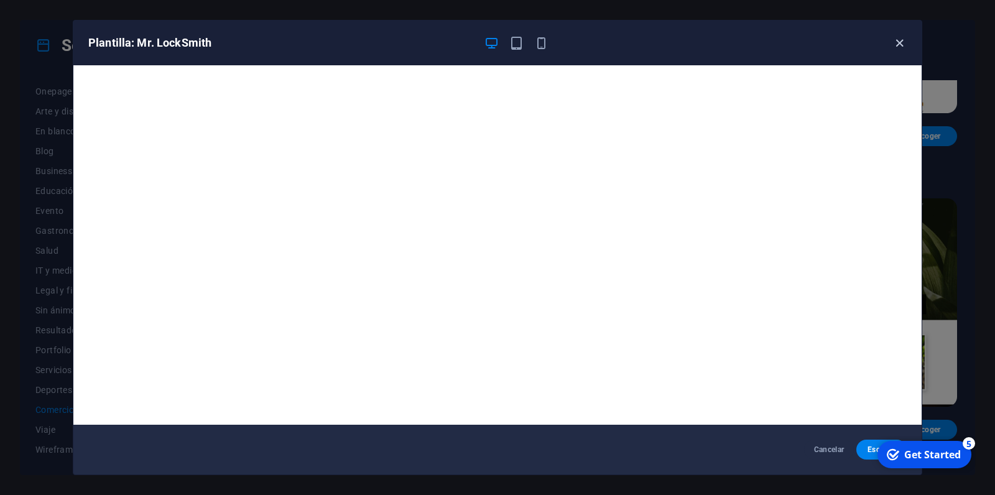
click at [895, 43] on icon "button" at bounding box center [899, 43] width 14 height 14
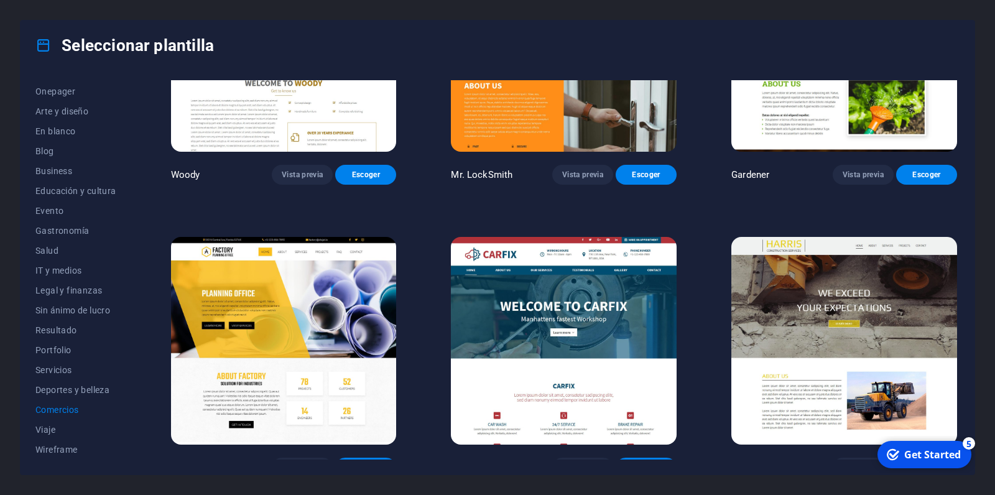
scroll to position [434, 0]
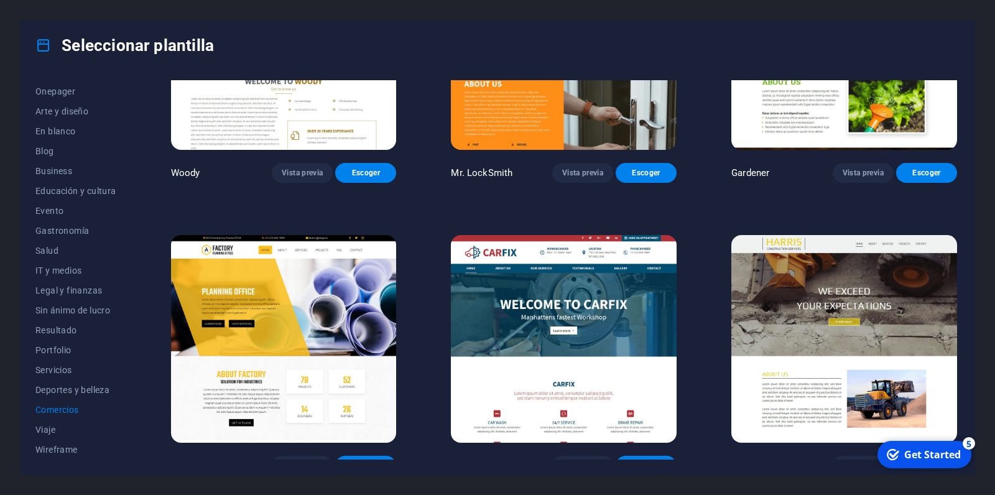
click at [903, 304] on img at bounding box center [844, 339] width 226 height 208
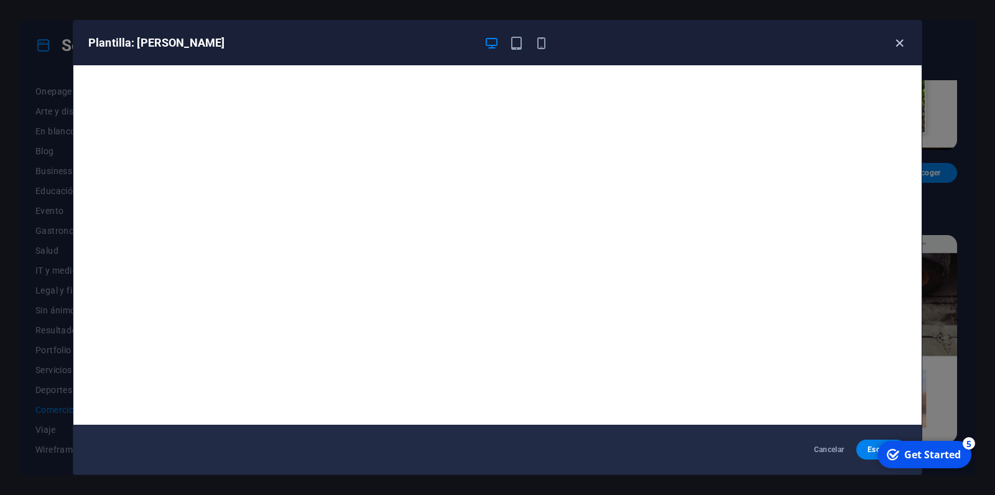
click at [898, 45] on icon "button" at bounding box center [899, 43] width 14 height 14
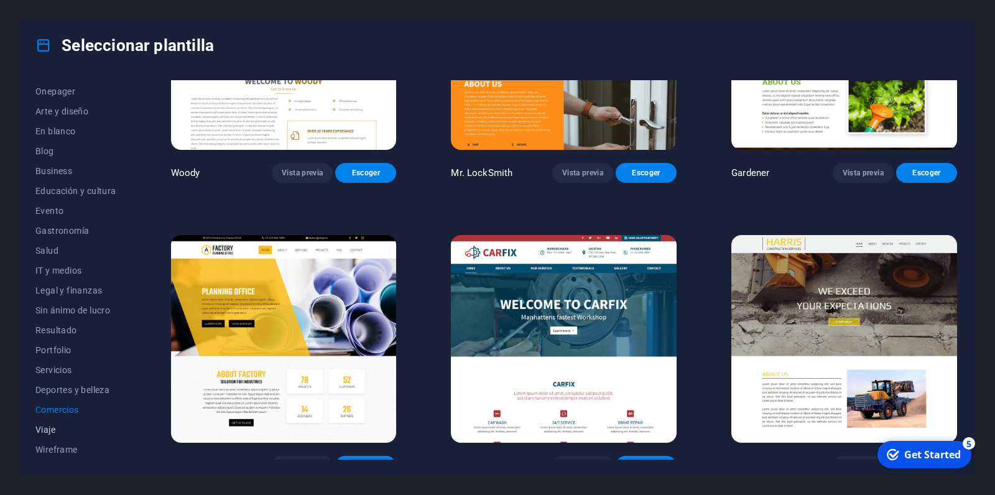
click at [58, 426] on span "Viaje" at bounding box center [75, 430] width 81 height 10
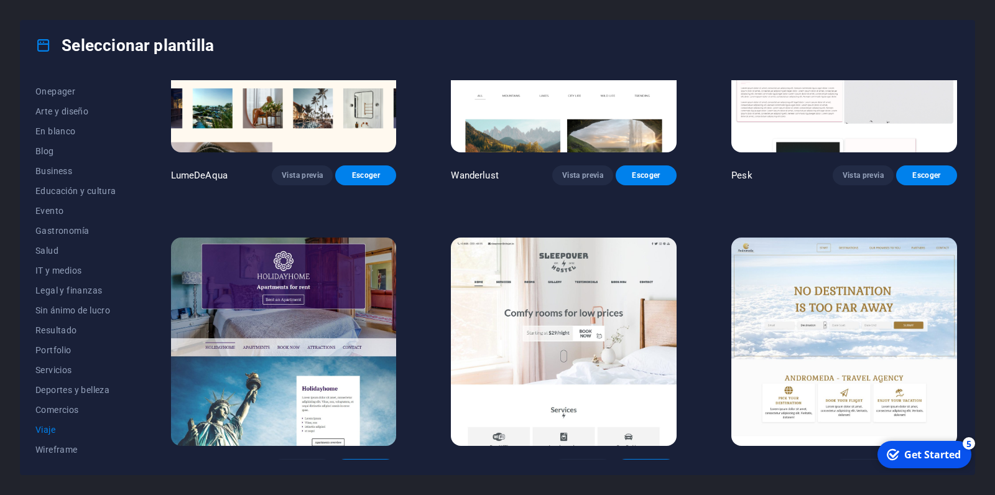
scroll to position [0, 0]
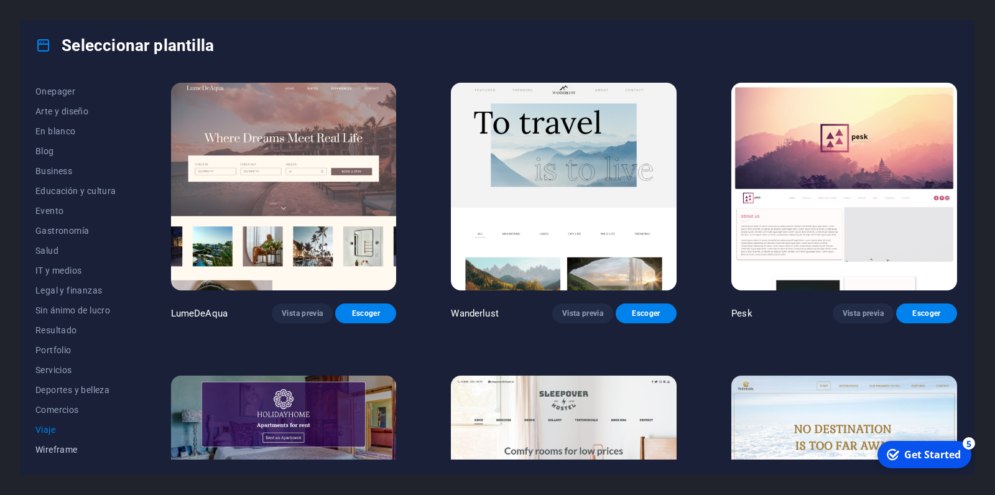
click at [58, 444] on button "Wireframe" at bounding box center [75, 450] width 81 height 20
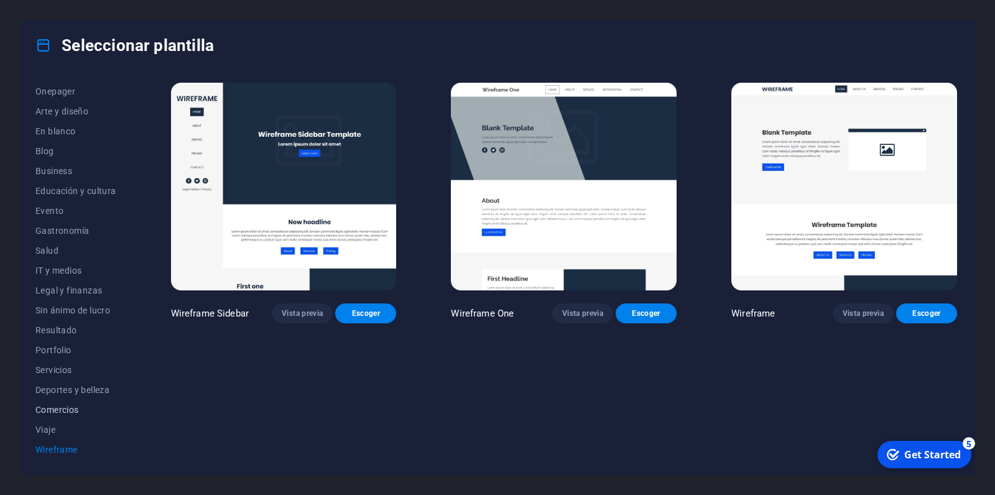
click at [82, 402] on button "Comercios" at bounding box center [75, 410] width 81 height 20
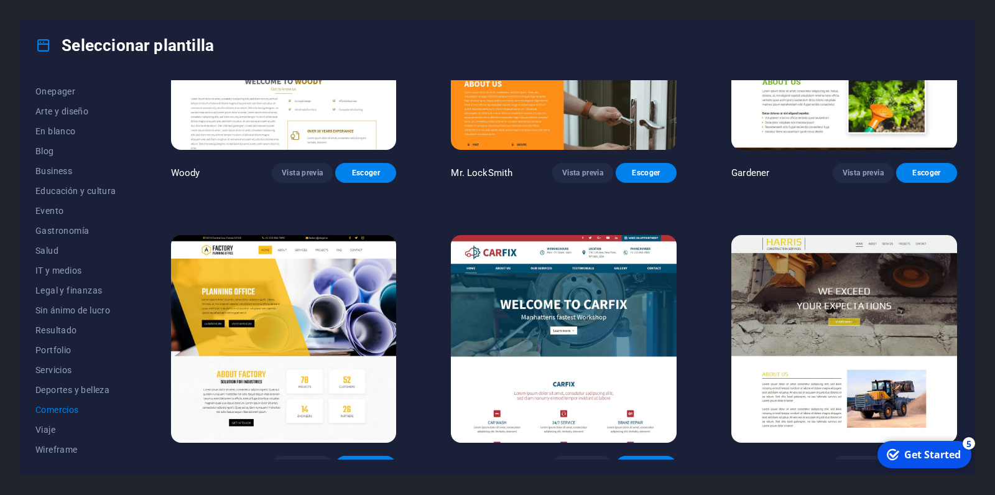
scroll to position [198, 0]
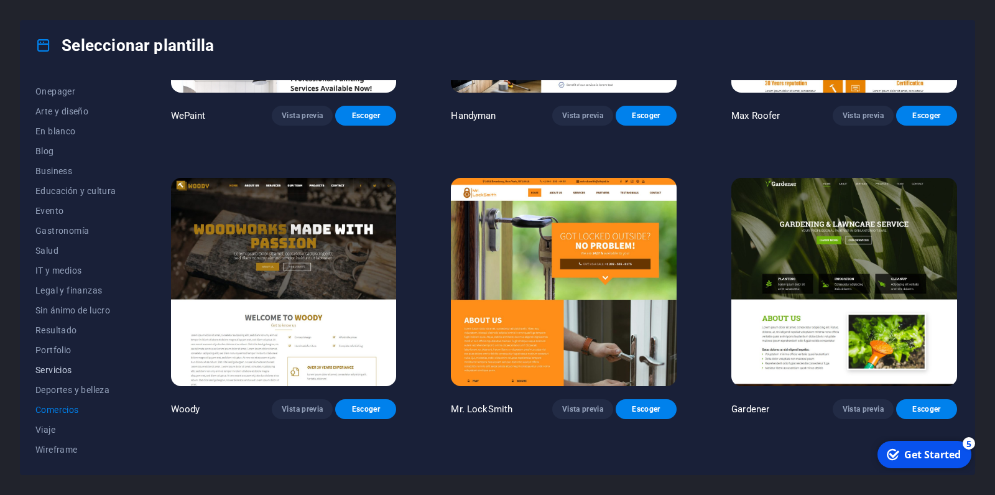
click at [48, 374] on span "Servicios" at bounding box center [75, 370] width 81 height 10
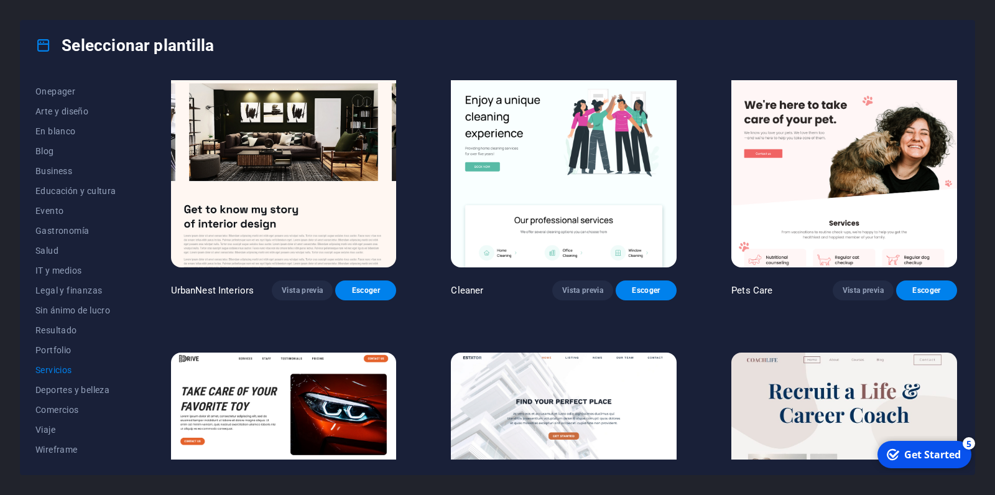
scroll to position [354, 0]
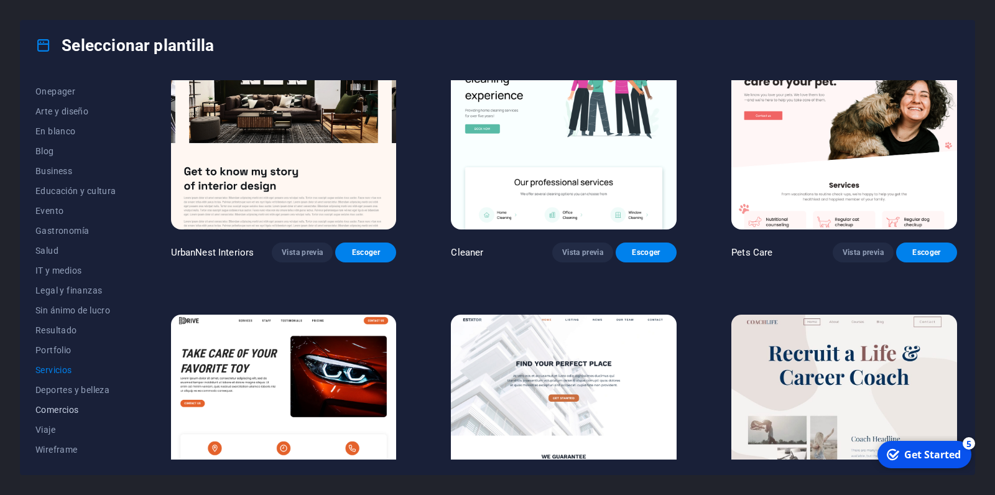
click at [63, 401] on button "Comercios" at bounding box center [75, 410] width 81 height 20
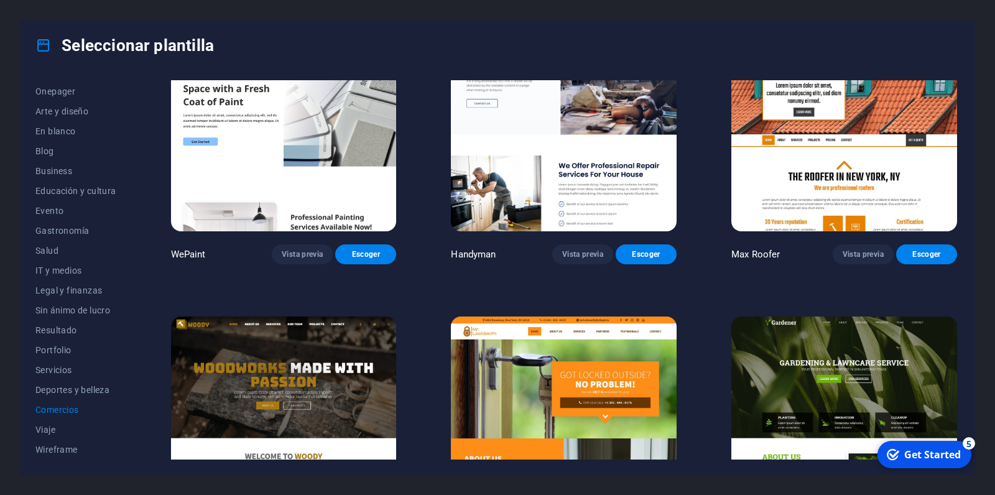
scroll to position [0, 0]
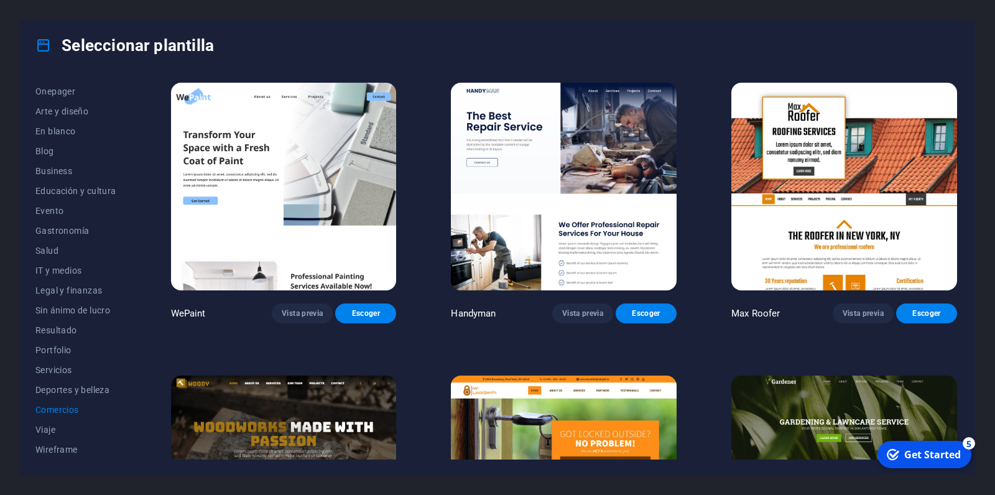
click at [824, 204] on img at bounding box center [844, 187] width 226 height 208
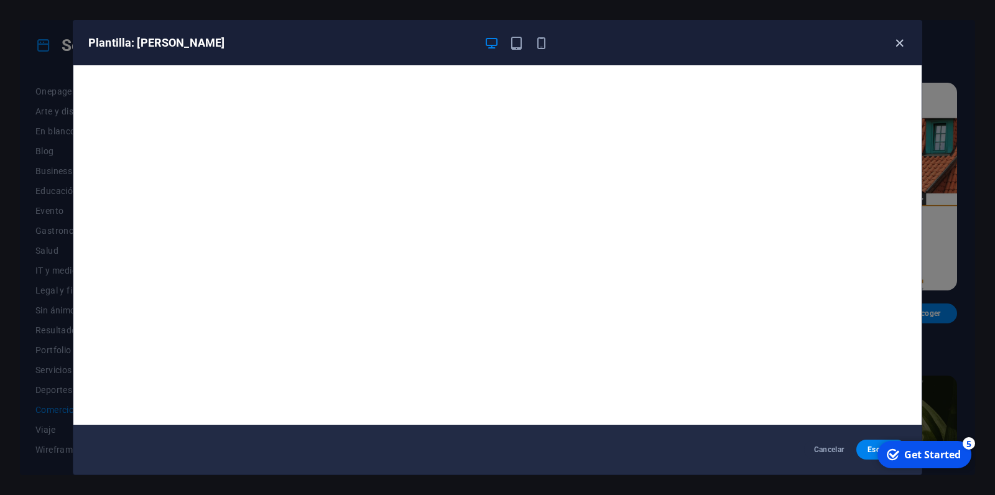
click at [894, 45] on icon "button" at bounding box center [899, 43] width 14 height 14
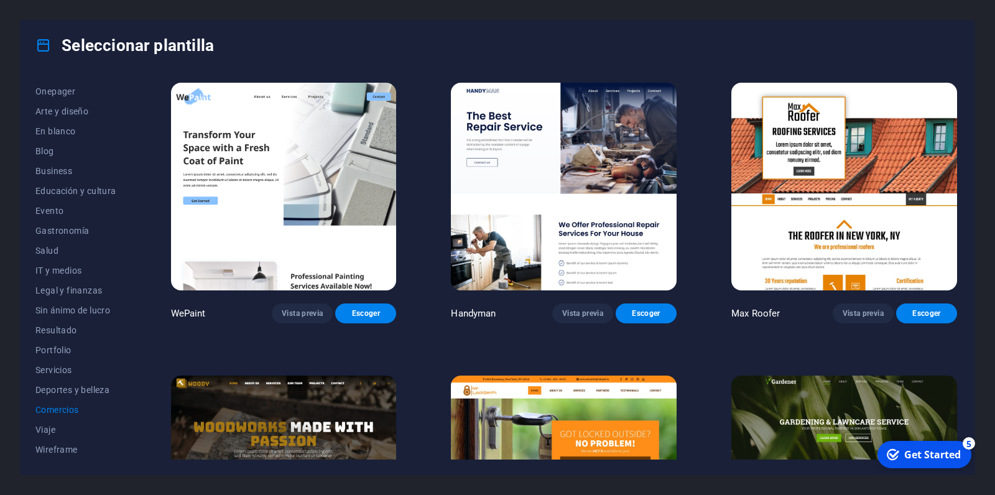
click at [527, 218] on img at bounding box center [564, 187] width 226 height 208
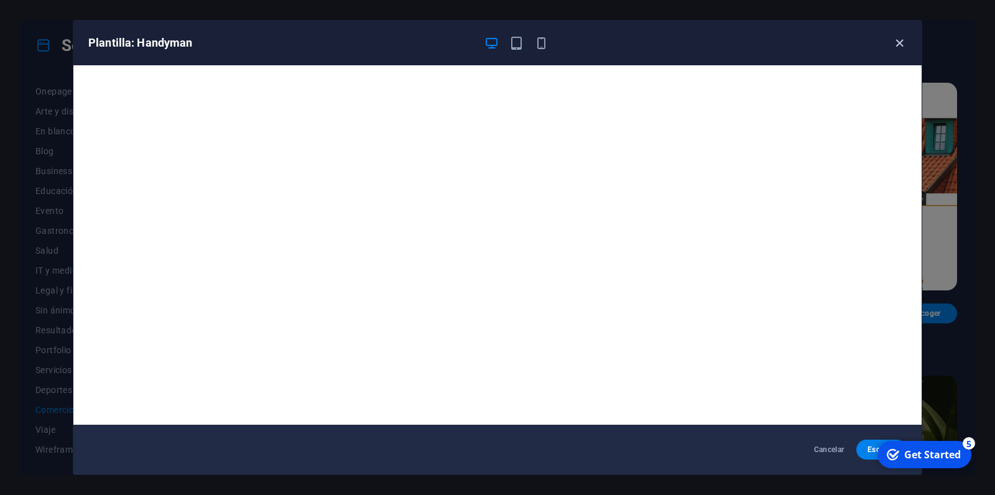
click at [899, 42] on icon "button" at bounding box center [899, 43] width 14 height 14
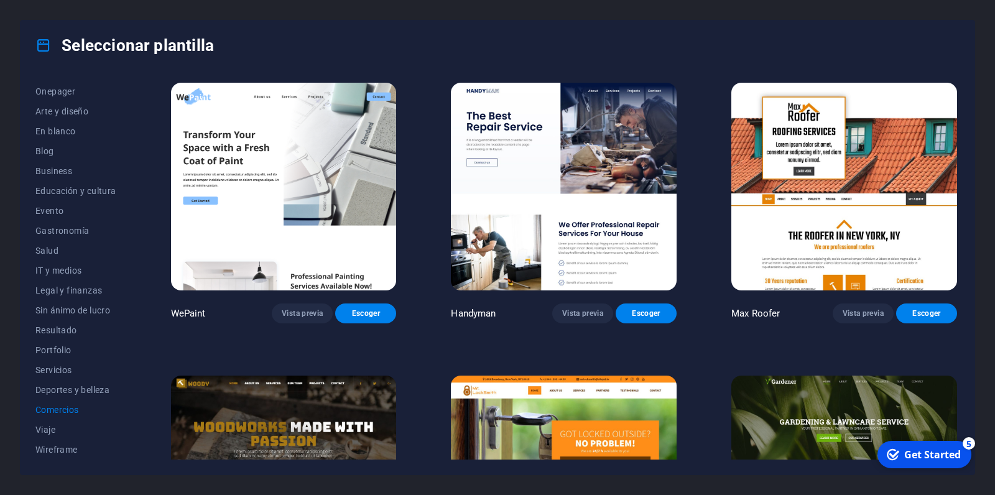
scroll to position [236, 0]
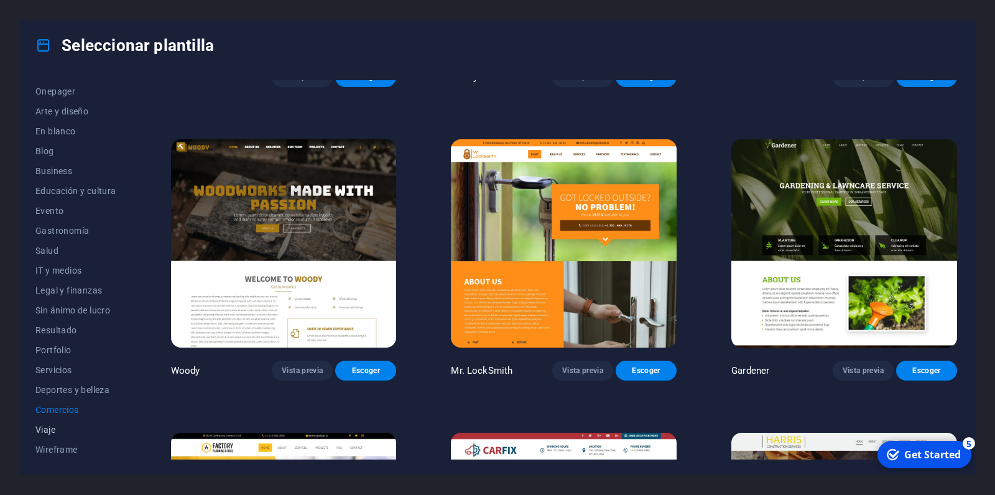
click at [71, 439] on button "Viaje" at bounding box center [75, 430] width 81 height 20
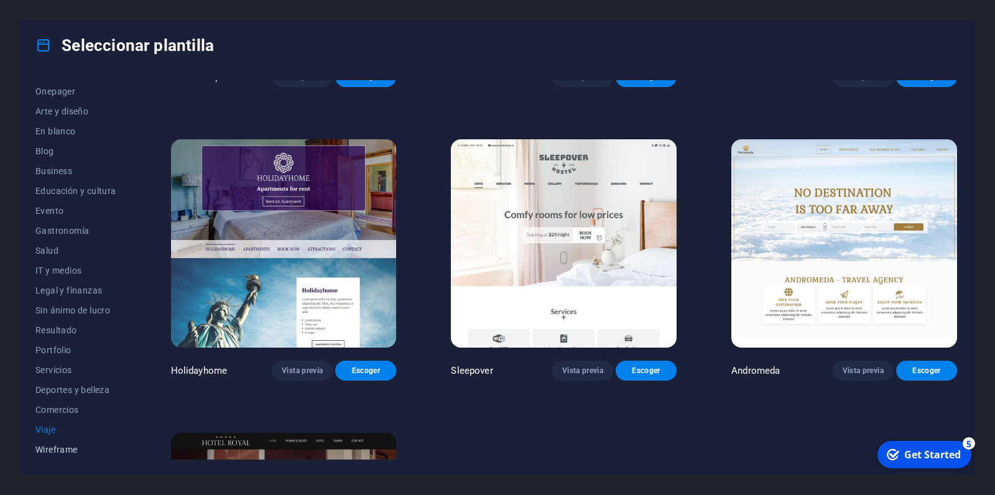
click at [69, 451] on span "Wireframe" at bounding box center [75, 449] width 81 height 10
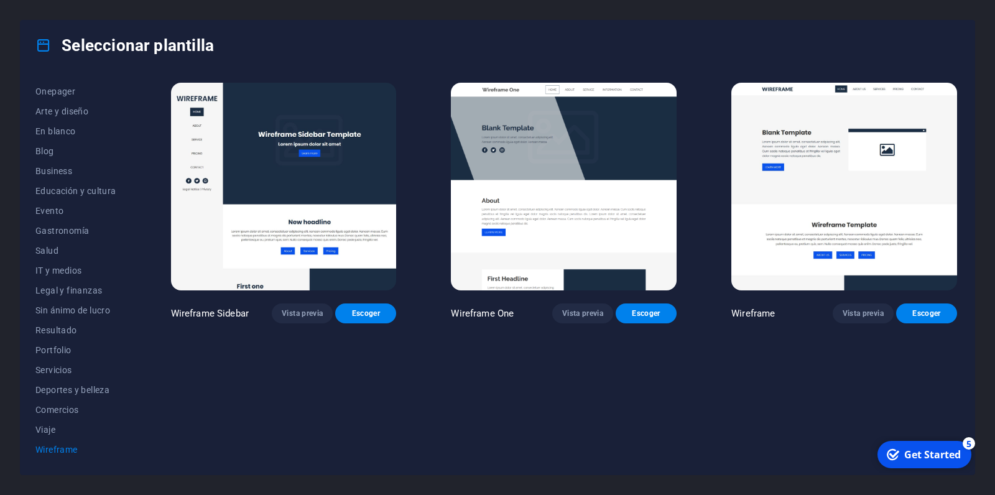
scroll to position [0, 0]
click at [69, 430] on span "Viaje" at bounding box center [75, 430] width 81 height 10
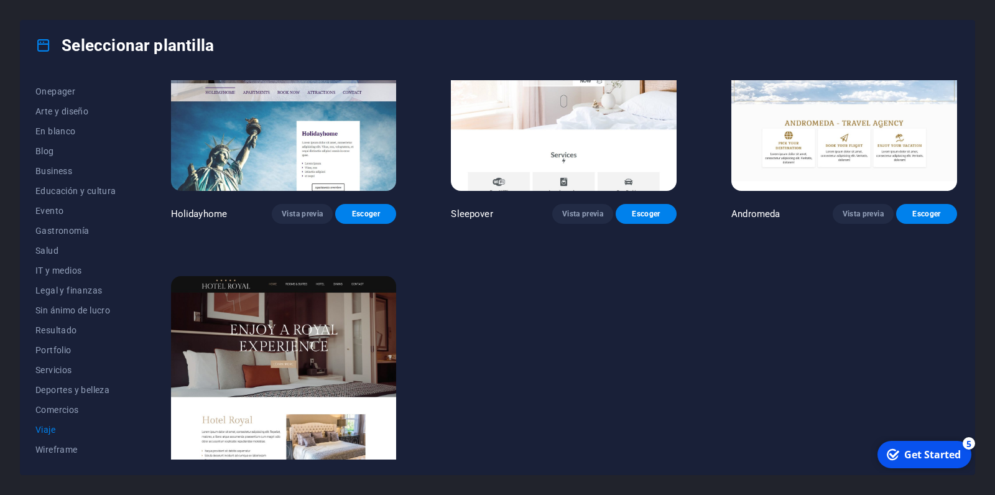
scroll to position [434, 0]
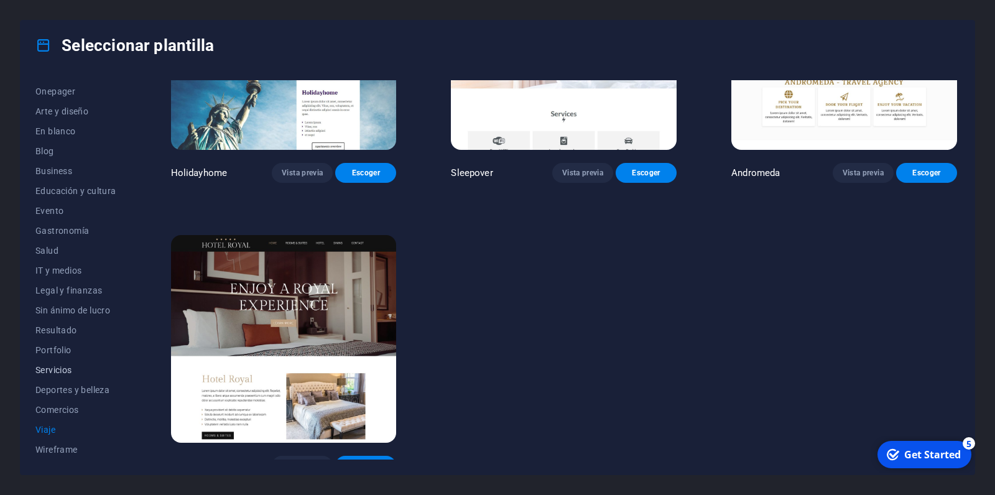
click at [74, 378] on button "Servicios" at bounding box center [75, 370] width 81 height 20
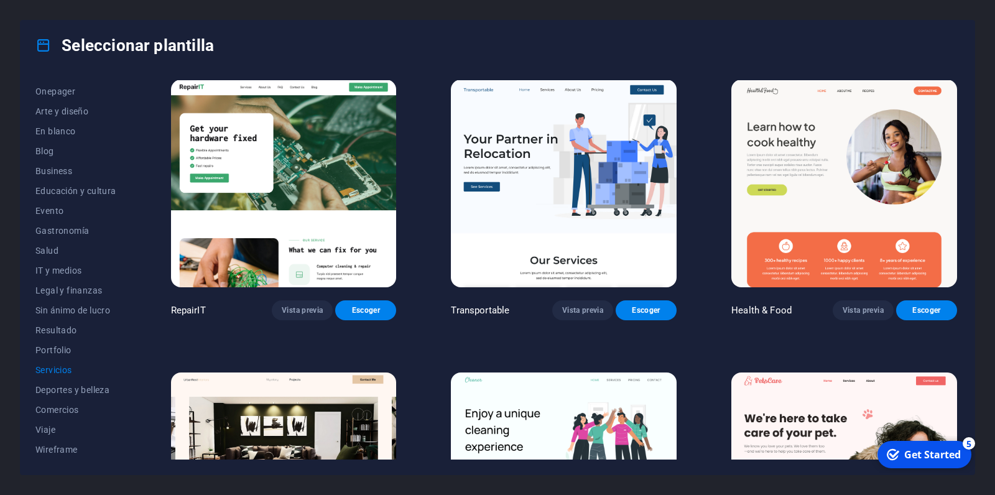
scroll to position [0, 0]
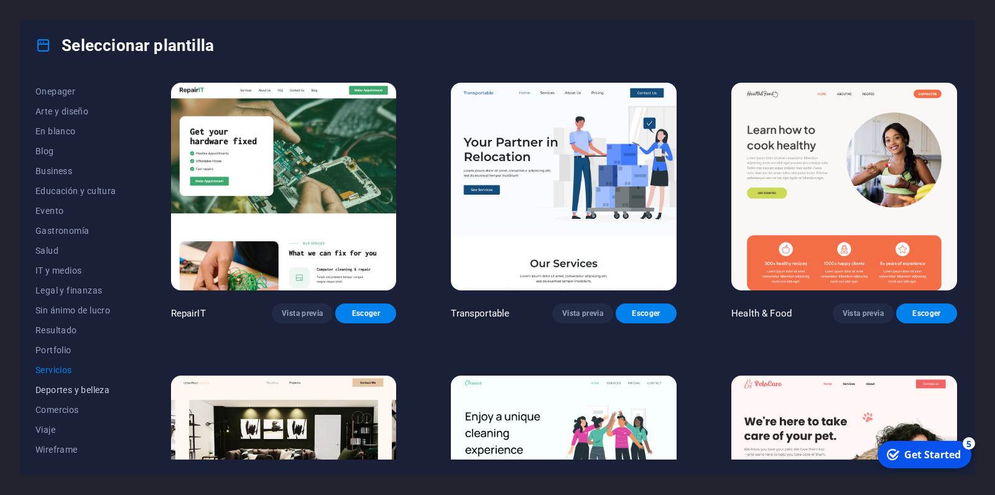
click at [64, 390] on span "Deportes y belleza" at bounding box center [75, 390] width 81 height 10
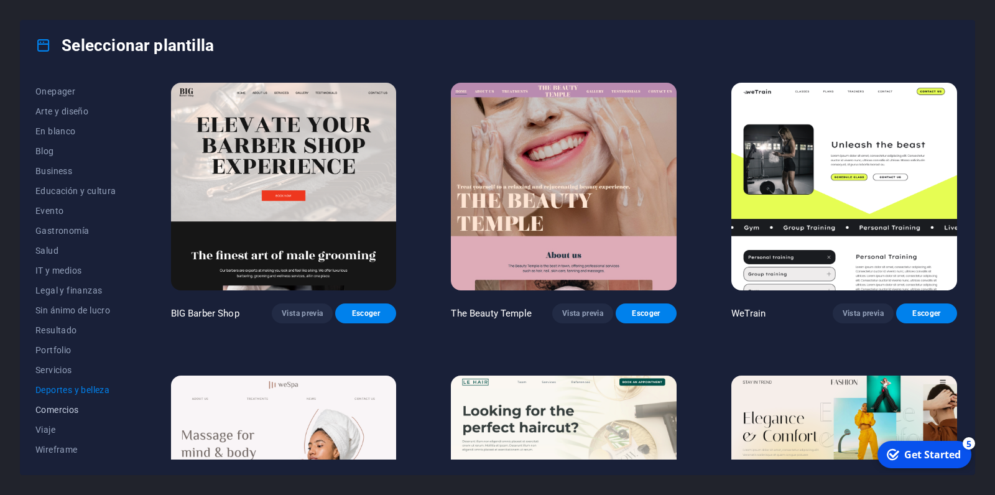
click at [61, 413] on span "Comercios" at bounding box center [75, 410] width 81 height 10
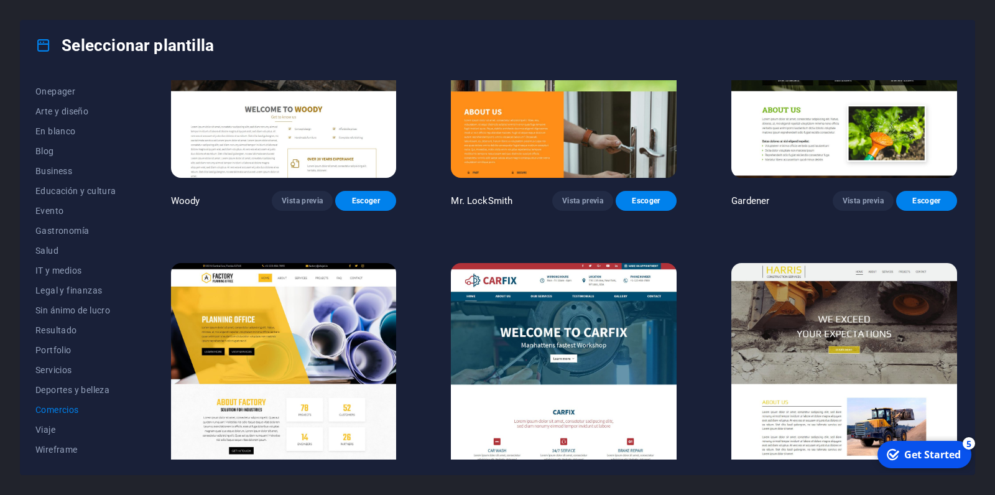
scroll to position [434, 0]
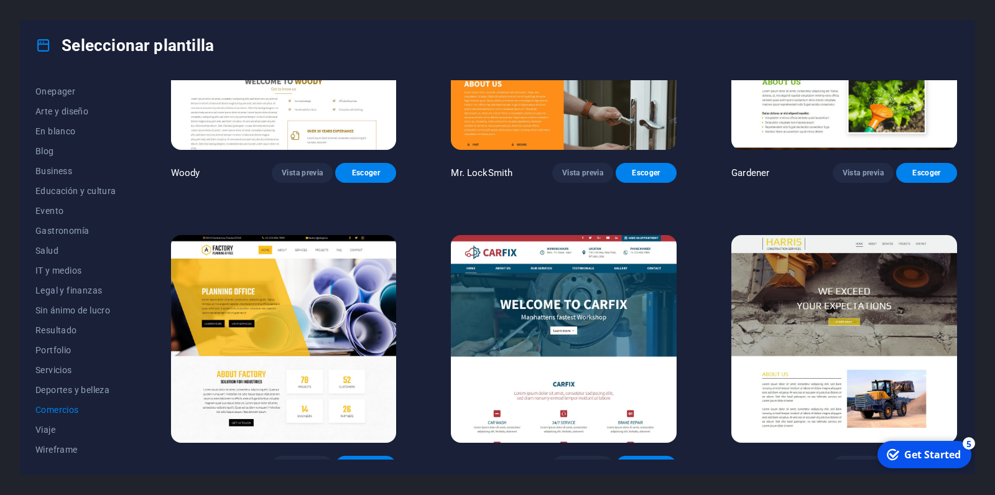
click at [803, 316] on img at bounding box center [844, 339] width 226 height 208
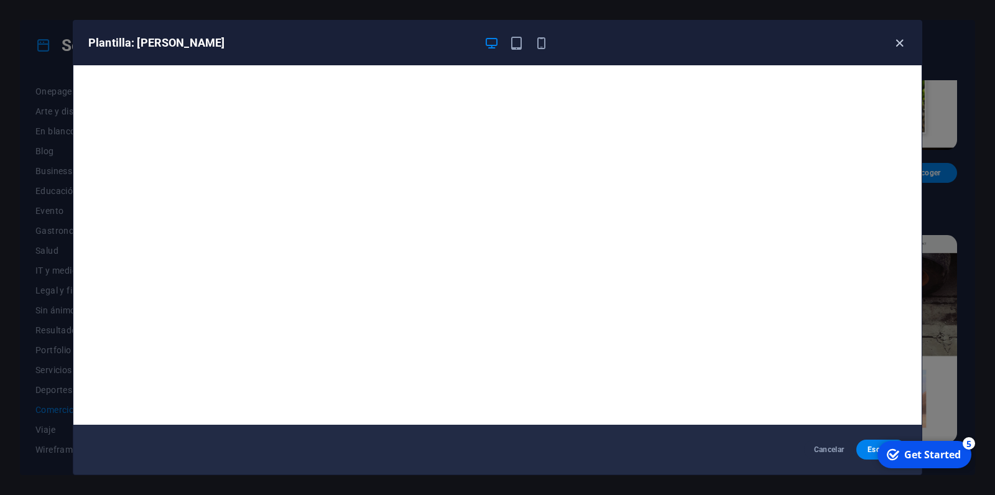
click at [897, 45] on icon "button" at bounding box center [899, 43] width 14 height 14
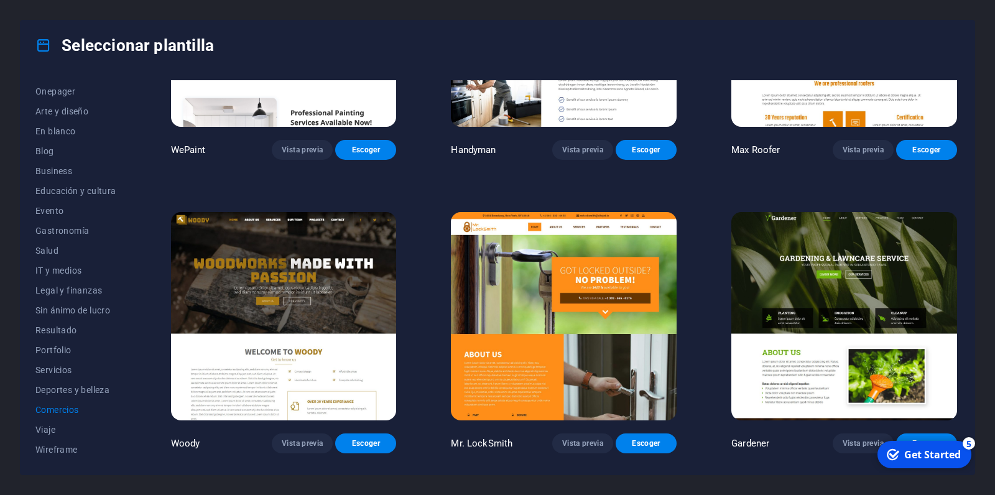
scroll to position [80, 0]
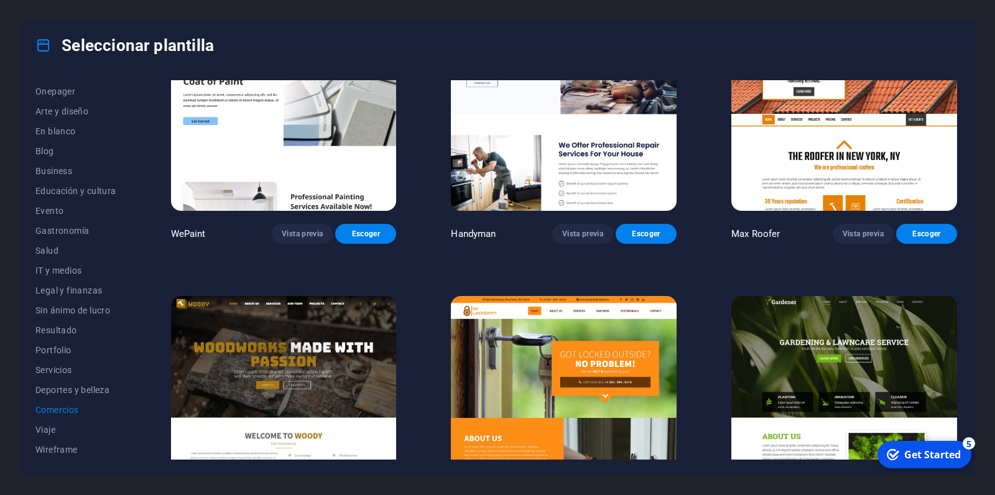
click at [601, 188] on img at bounding box center [564, 107] width 226 height 208
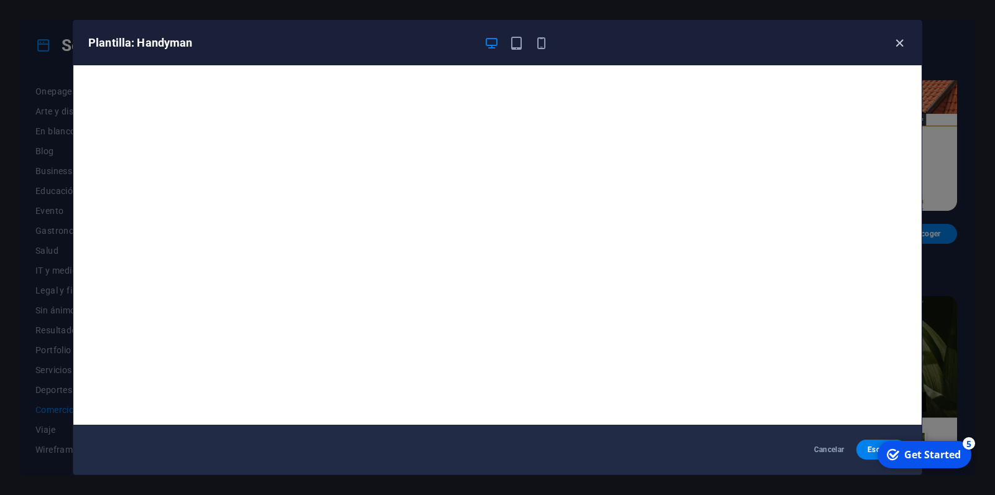
click at [897, 44] on icon "button" at bounding box center [899, 43] width 14 height 14
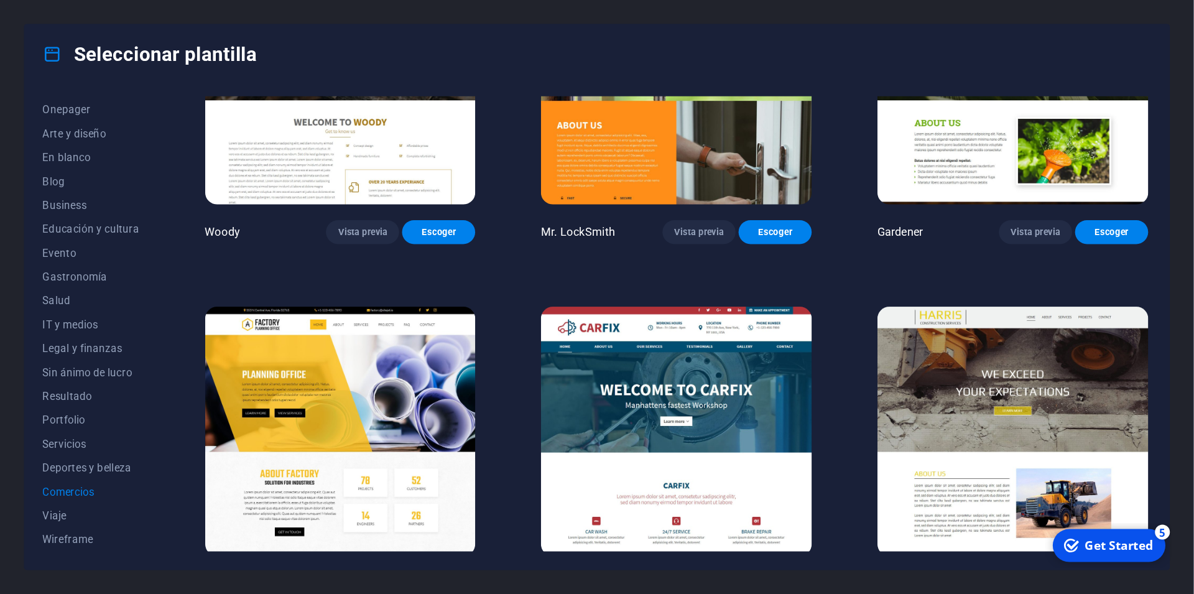
scroll to position [434, 0]
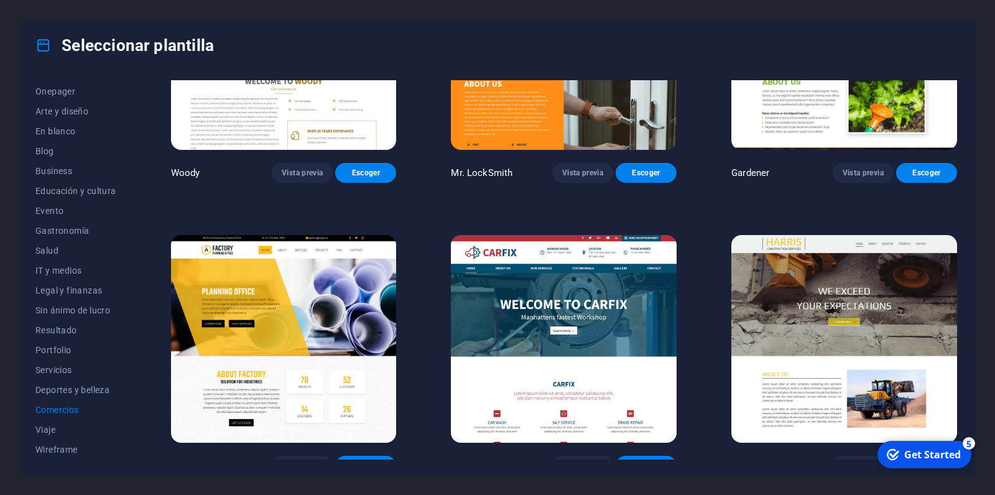
click at [817, 262] on img at bounding box center [844, 339] width 226 height 208
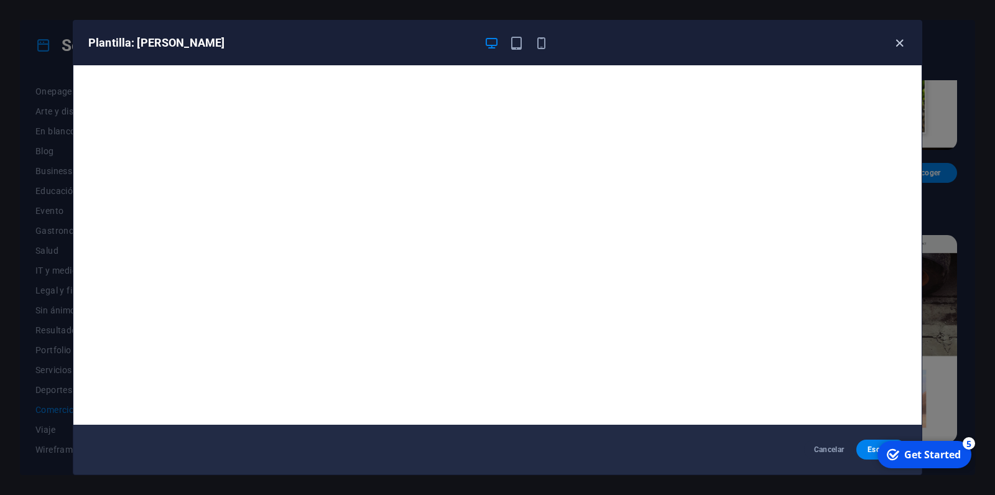
click at [898, 43] on icon "button" at bounding box center [899, 43] width 14 height 14
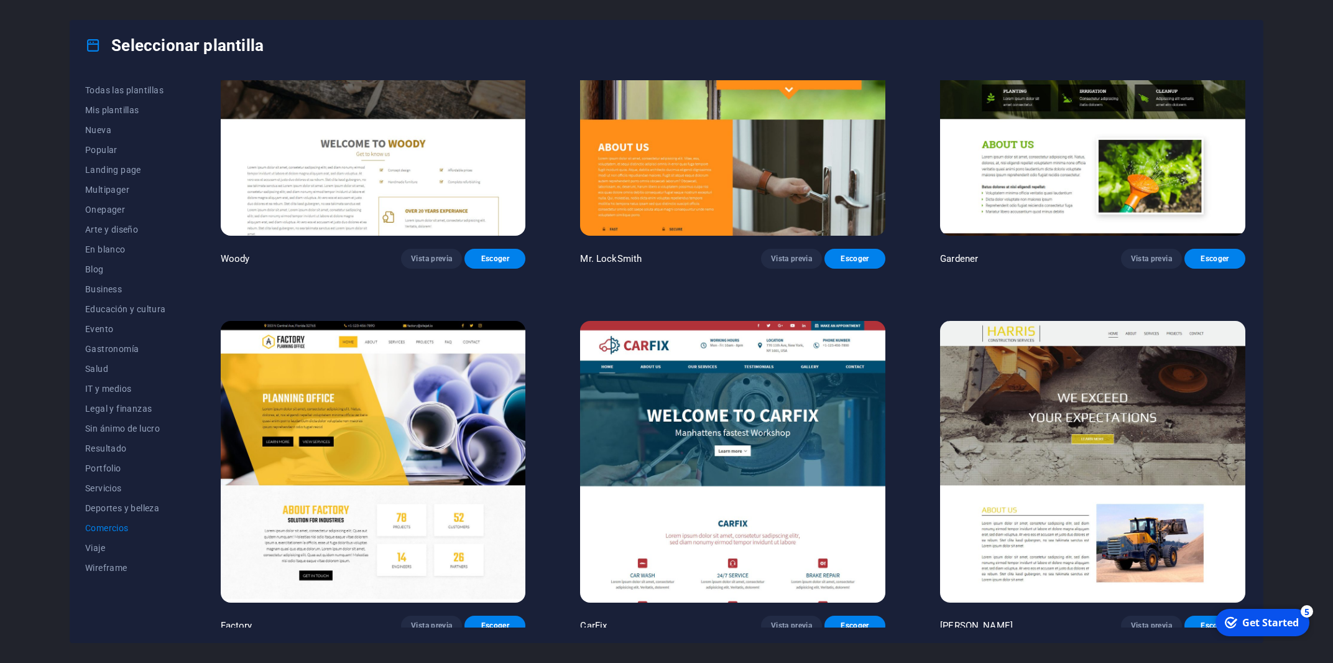
scroll to position [0, 0]
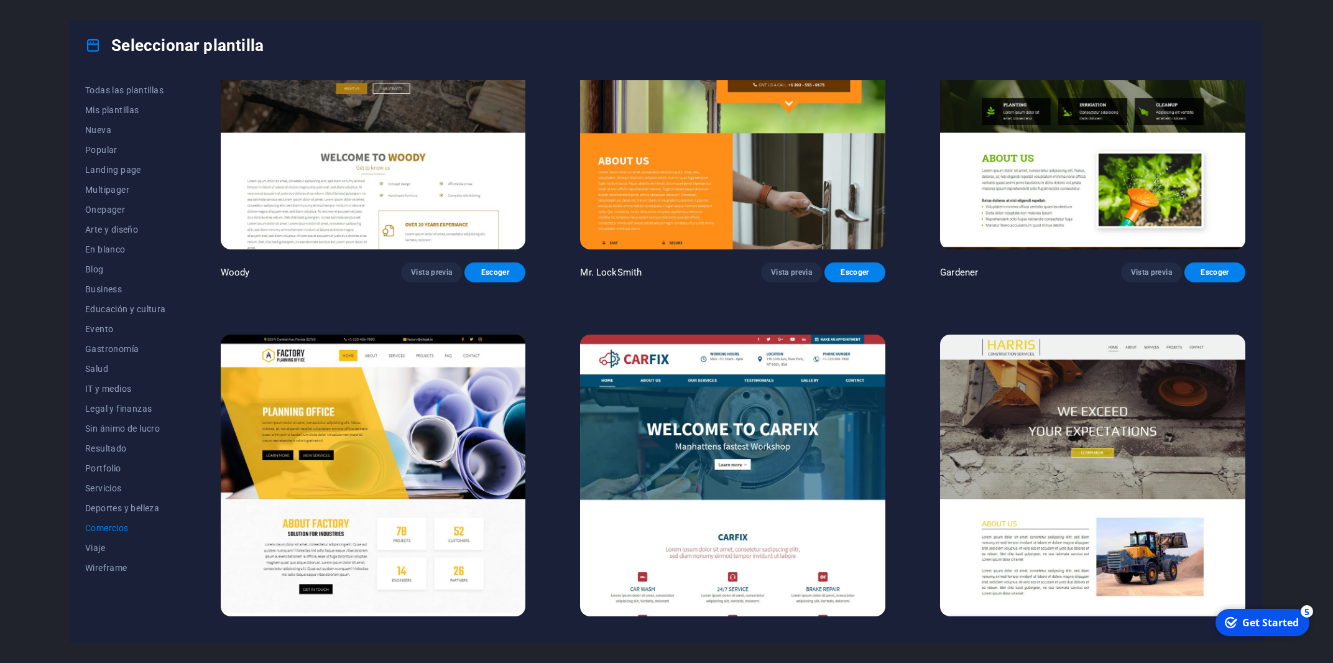
click at [984, 37] on div "Seleccionar plantilla" at bounding box center [666, 46] width 1192 height 50
click at [994, 445] on img at bounding box center [1092, 474] width 305 height 281
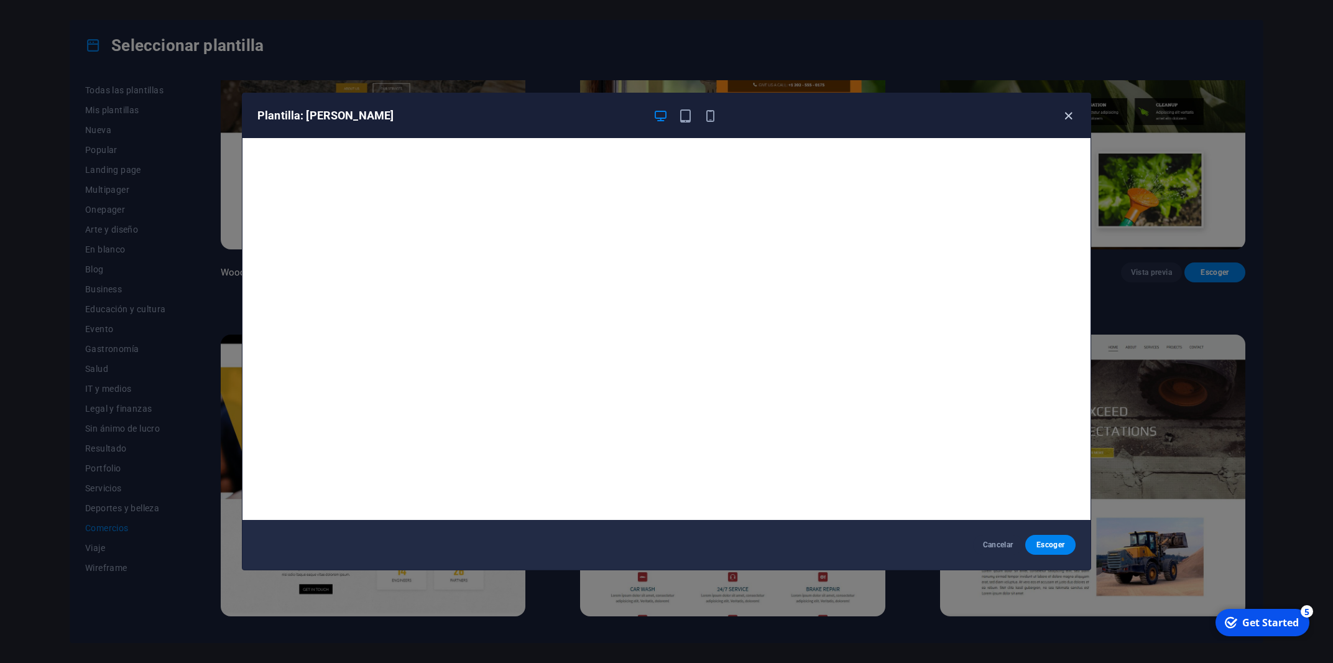
click at [994, 113] on icon "button" at bounding box center [1068, 116] width 14 height 14
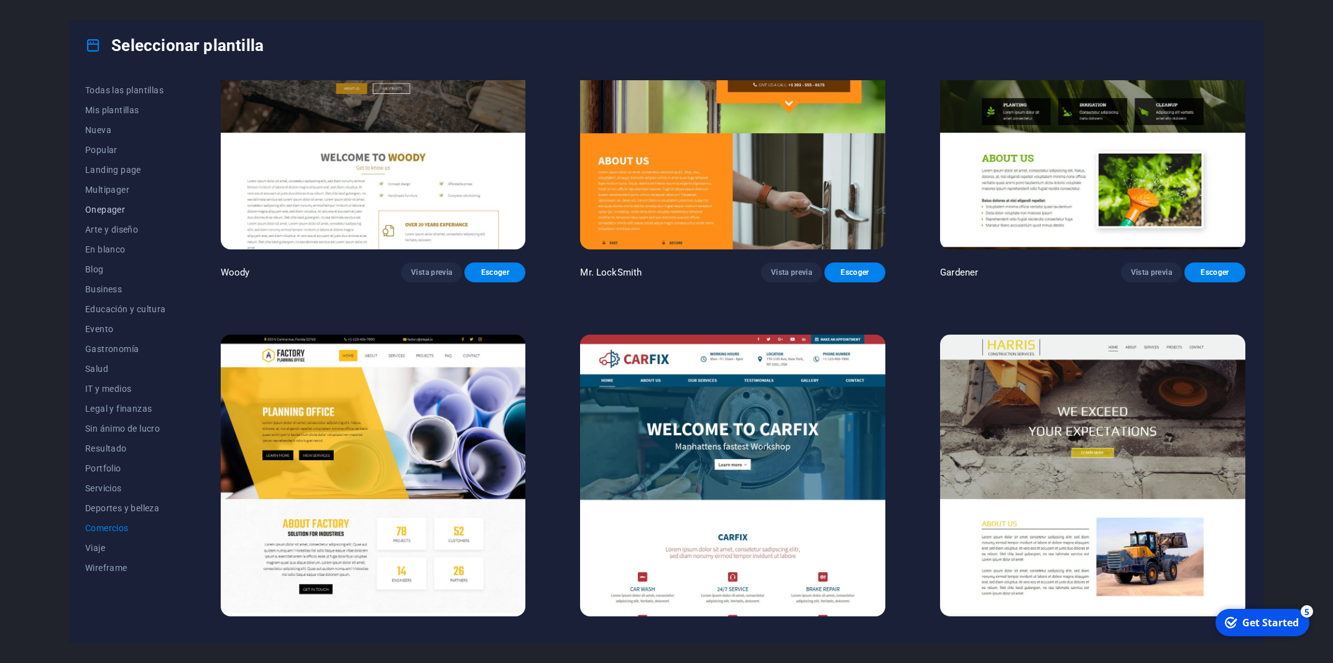
click at [95, 209] on span "Onepager" at bounding box center [125, 210] width 81 height 10
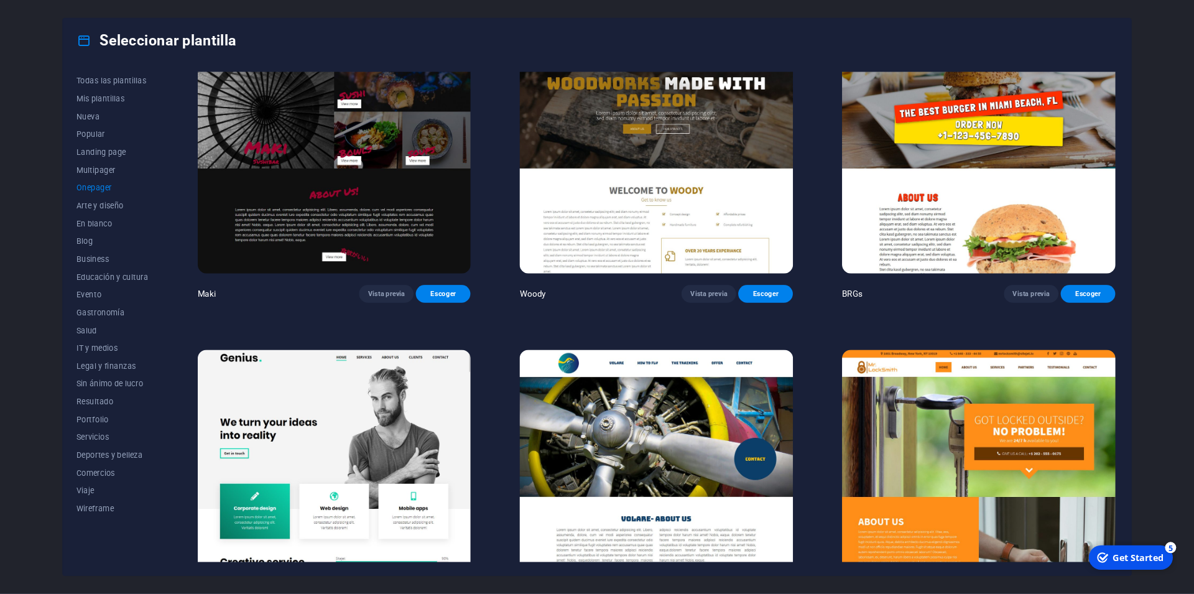
scroll to position [3180, 0]
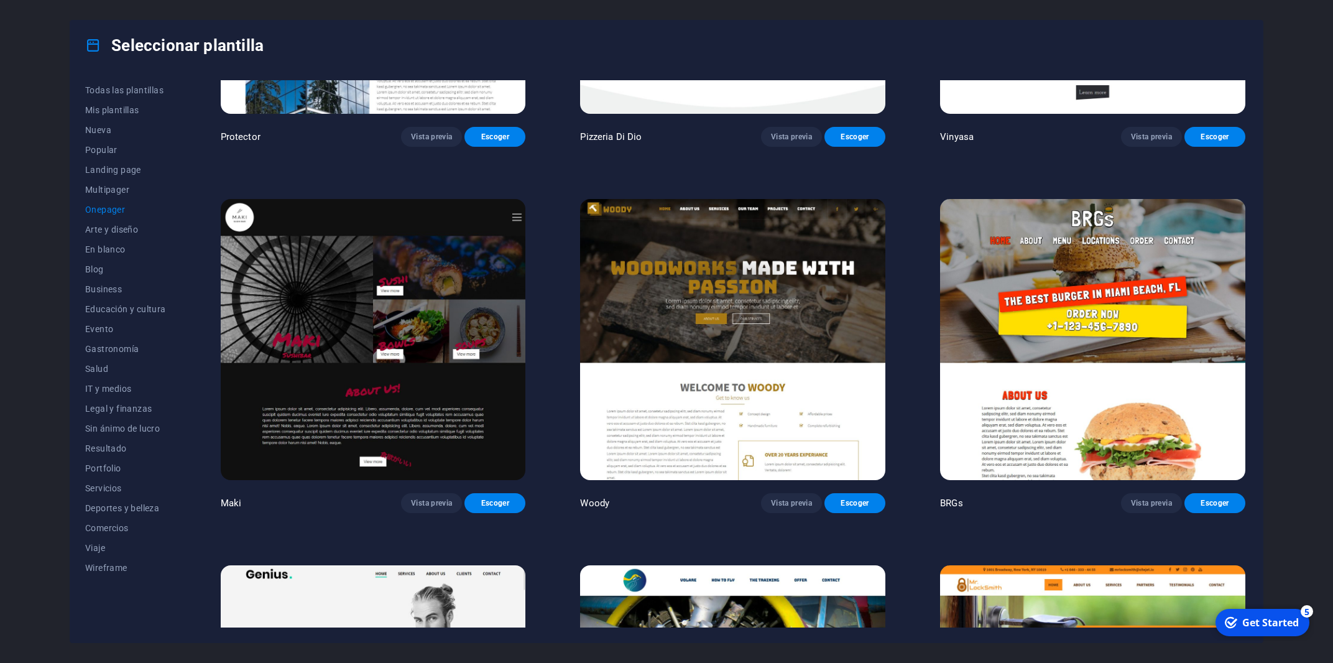
click at [694, 310] on img at bounding box center [732, 339] width 305 height 281
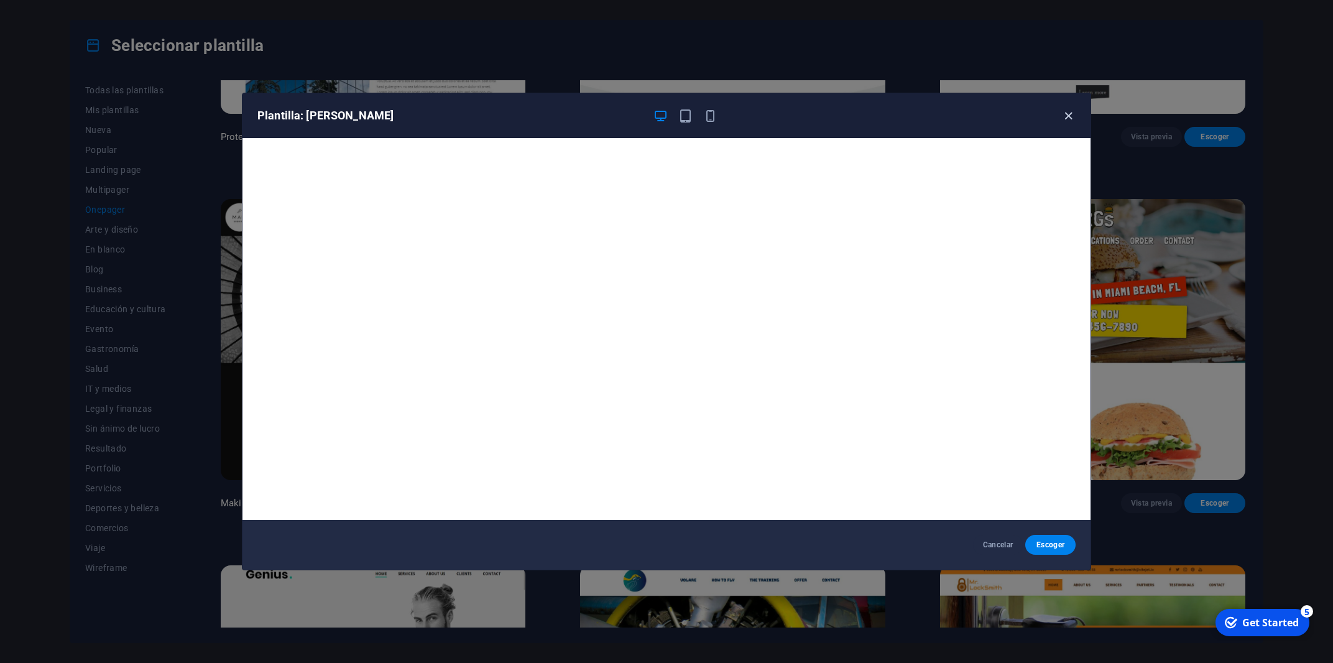
click at [994, 117] on icon "button" at bounding box center [1068, 116] width 14 height 14
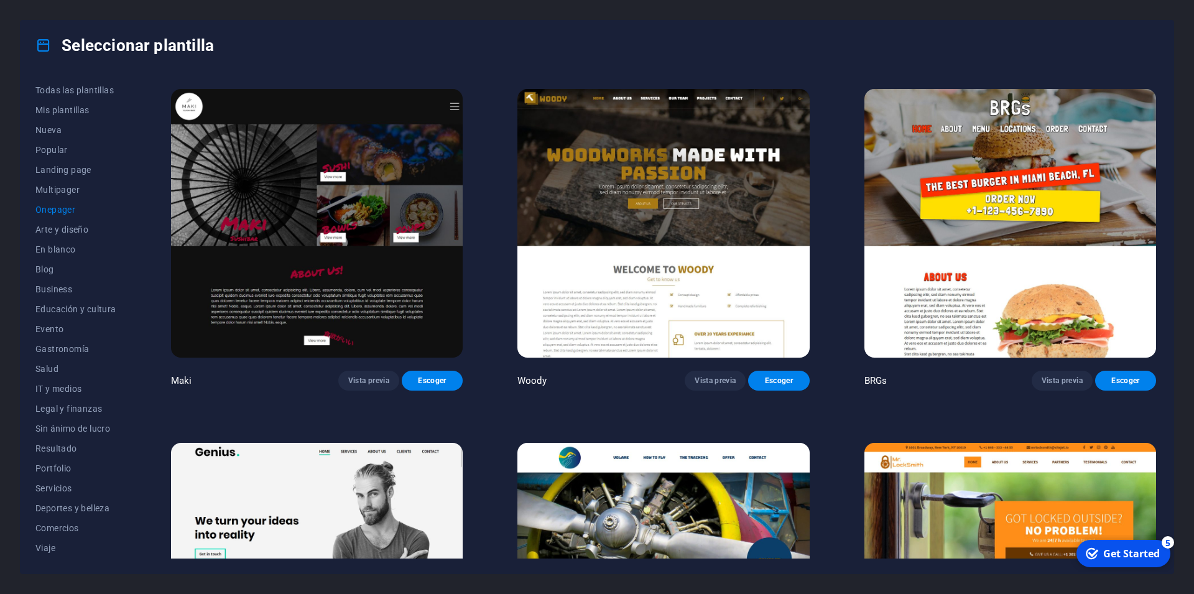
scroll to position [3077, 0]
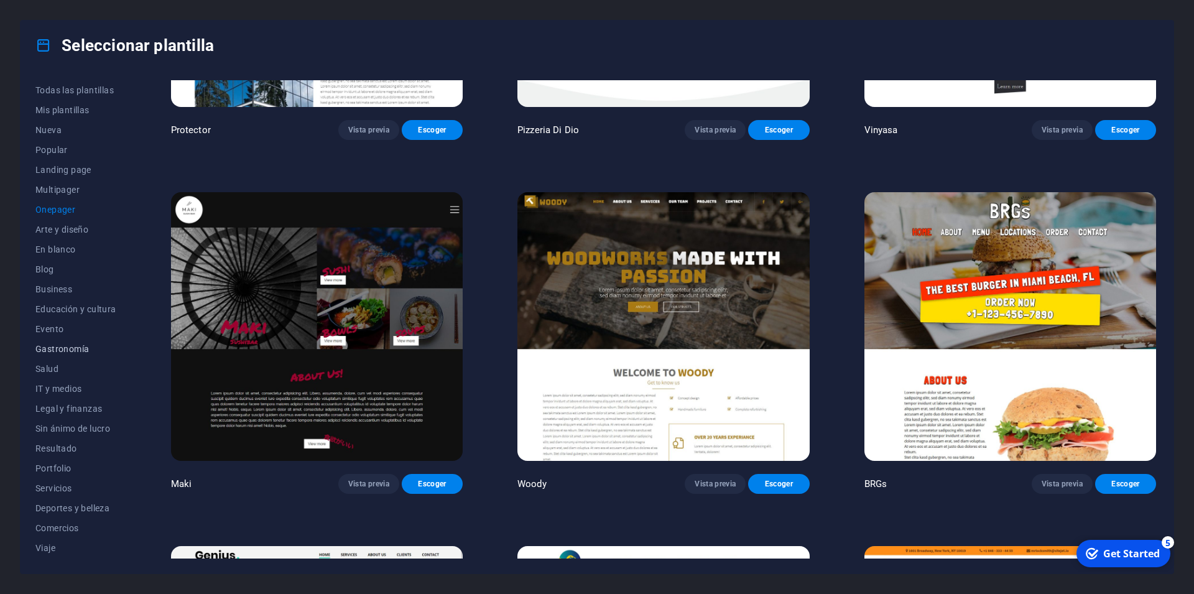
click at [62, 340] on button "Gastronomía" at bounding box center [75, 349] width 81 height 20
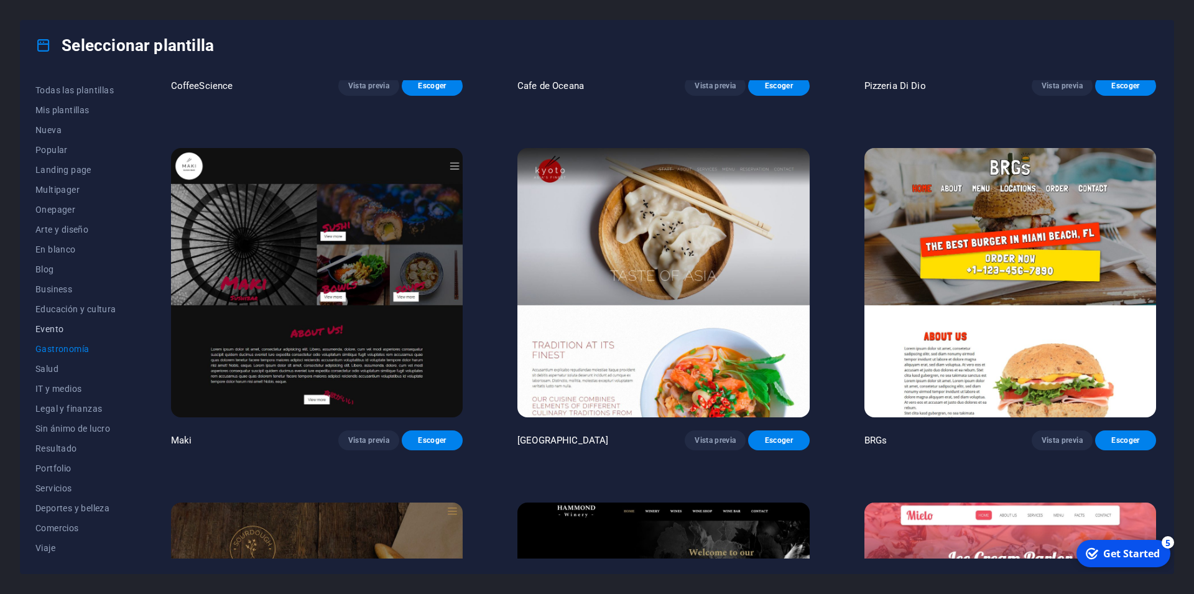
click at [55, 323] on button "Evento" at bounding box center [75, 329] width 81 height 20
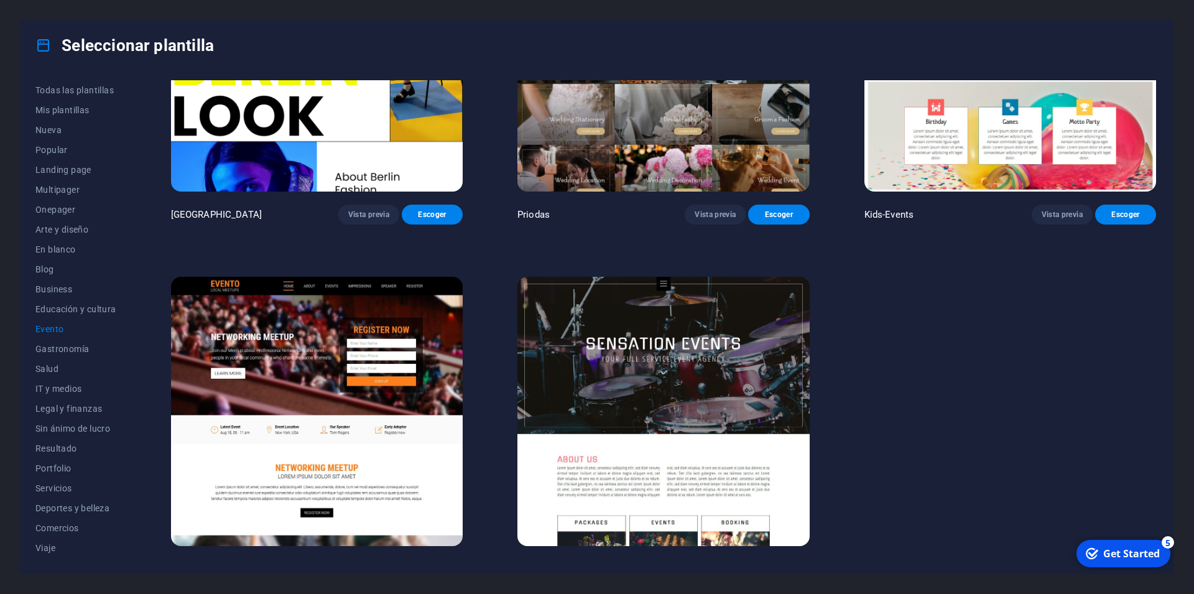
scroll to position [516, 0]
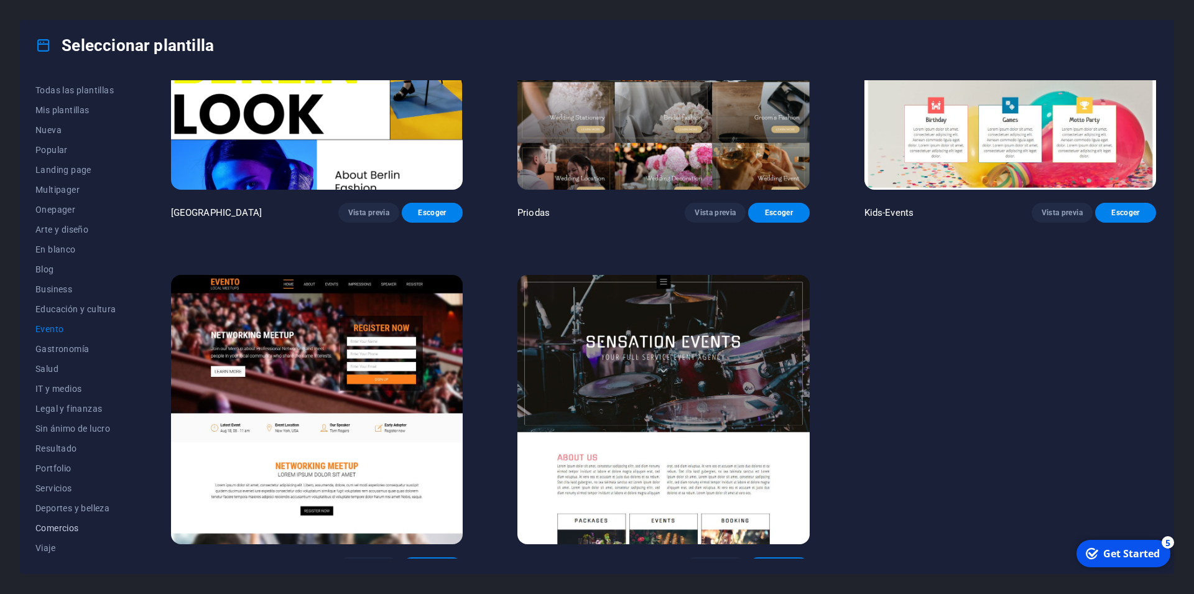
click at [55, 494] on button "Comercios" at bounding box center [75, 528] width 81 height 20
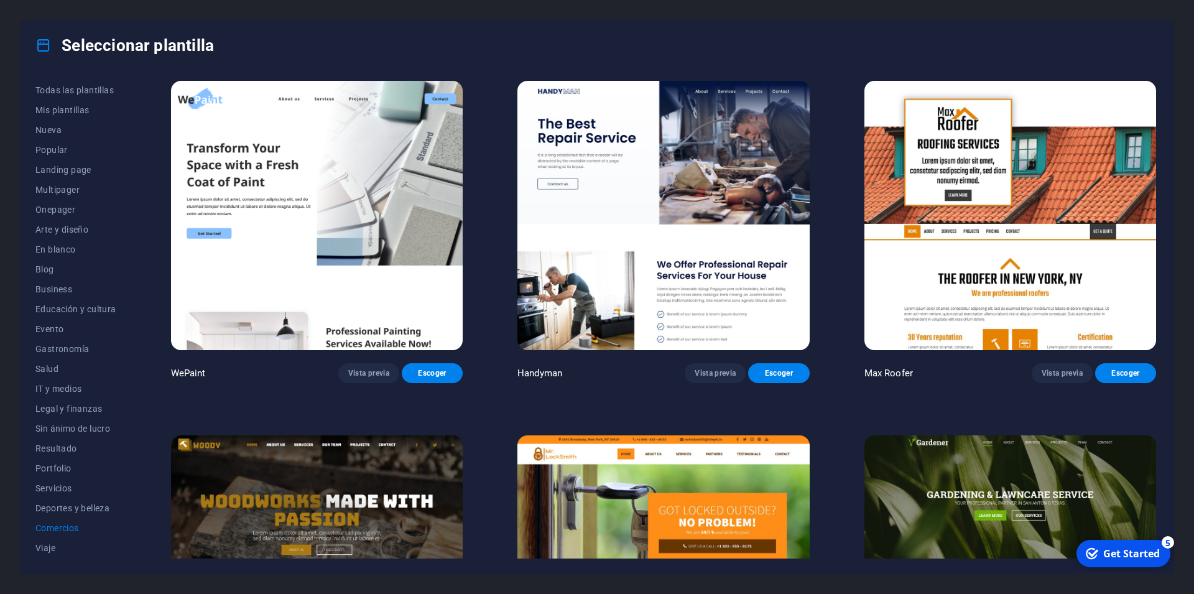
scroll to position [0, 0]
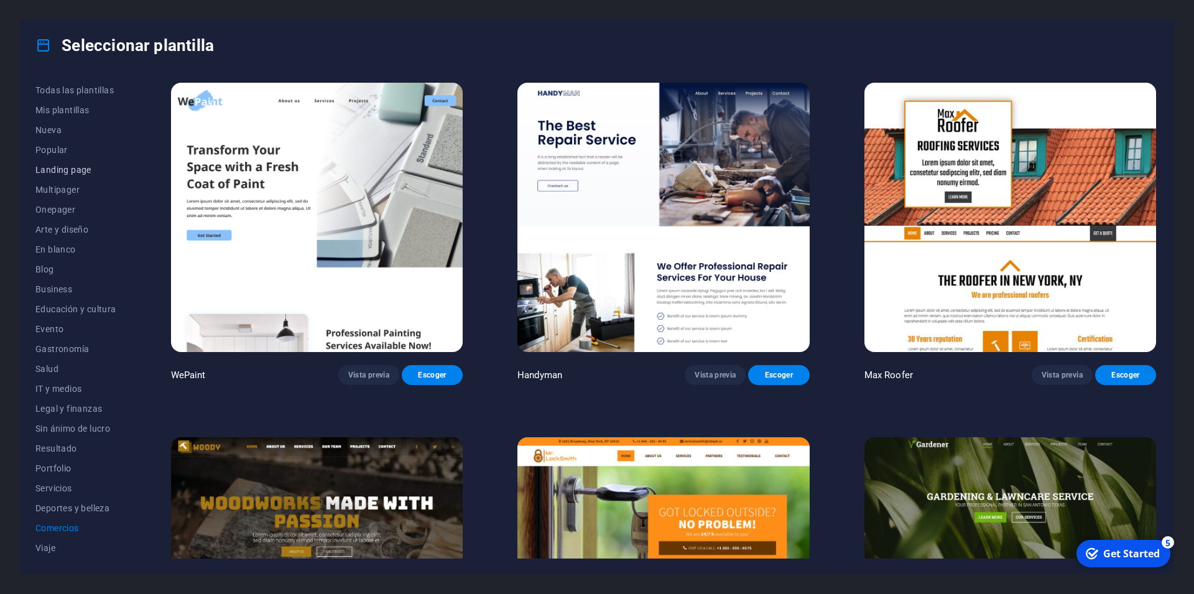
click at [58, 167] on span "Landing page" at bounding box center [75, 170] width 81 height 10
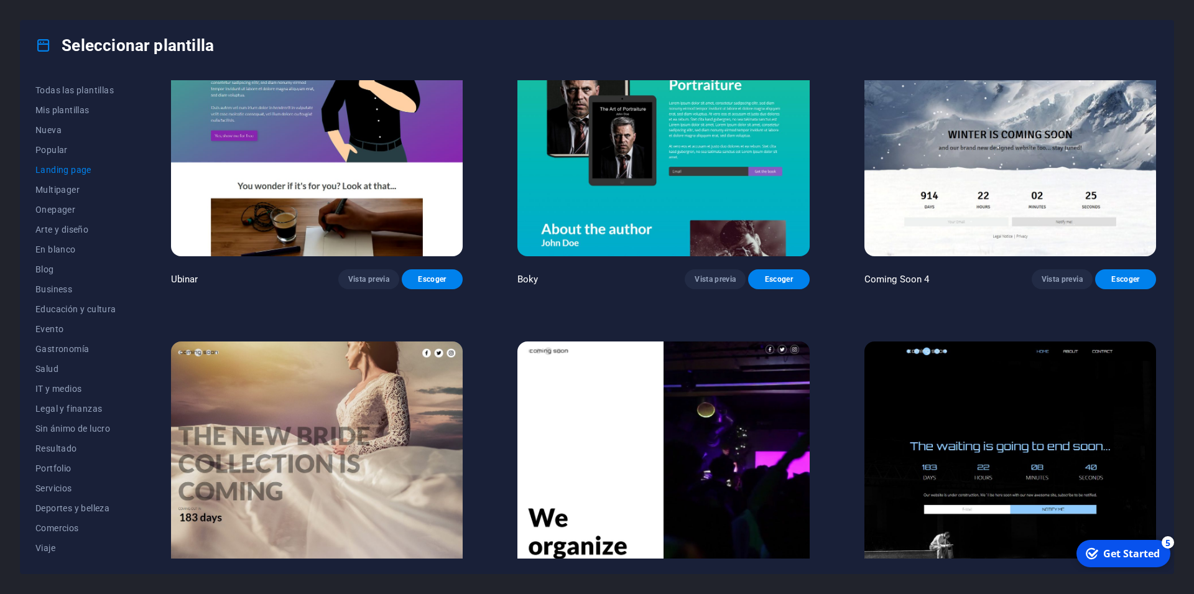
scroll to position [2603, 0]
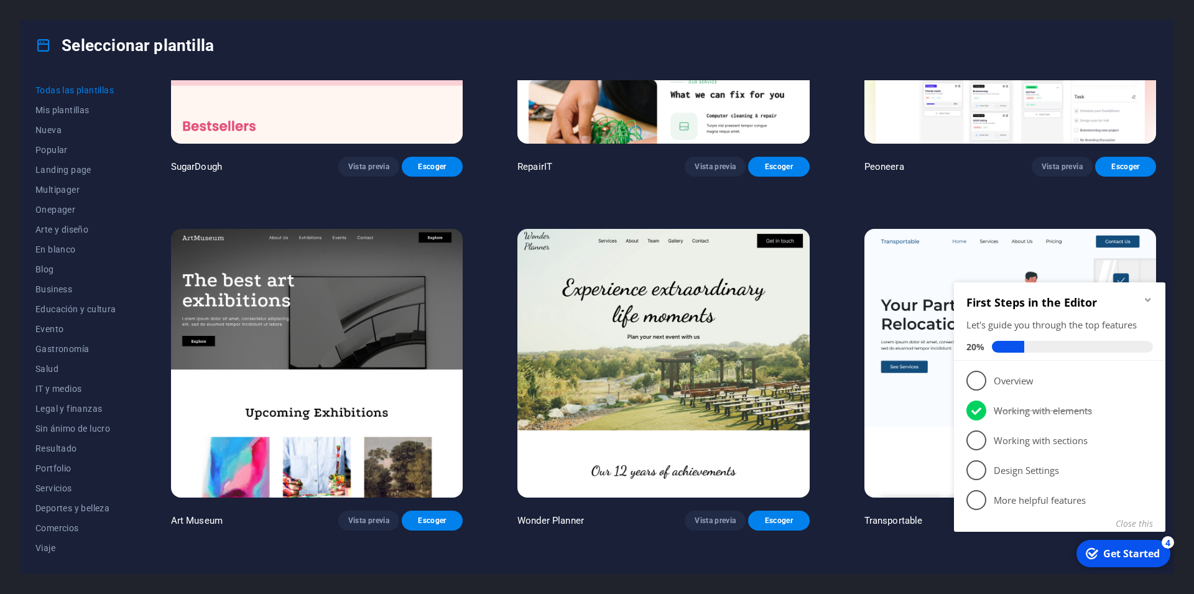
scroll to position [280, 0]
